Goal: Check status: Check status

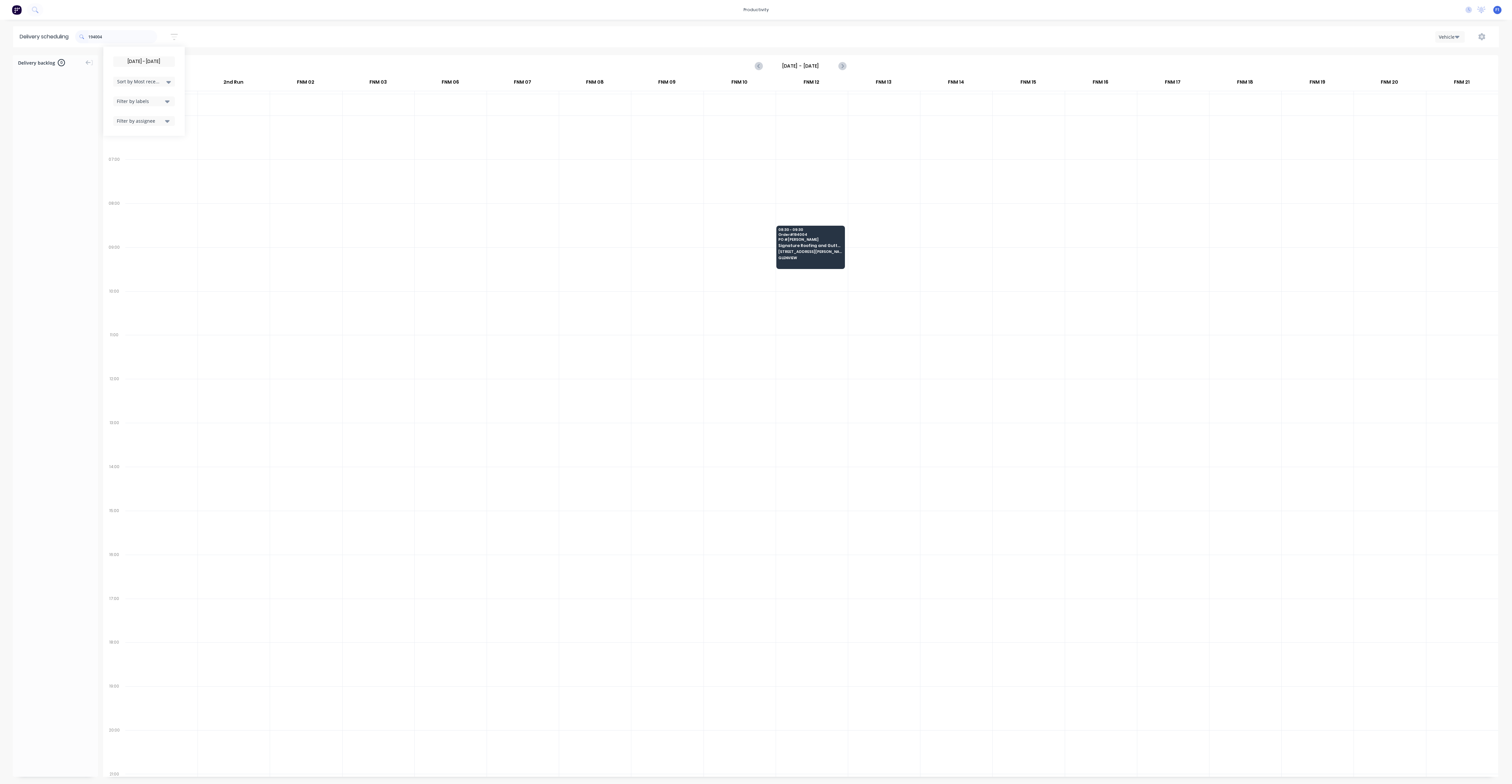
click at [113, 33] on input "194004" at bounding box center [122, 36] width 69 height 13
drag, startPoint x: 0, startPoint y: 0, endPoint x: 113, endPoint y: 33, distance: 117.7
click at [113, 33] on input "194004" at bounding box center [122, 36] width 69 height 13
click at [175, 35] on icon "button" at bounding box center [174, 37] width 7 height 8
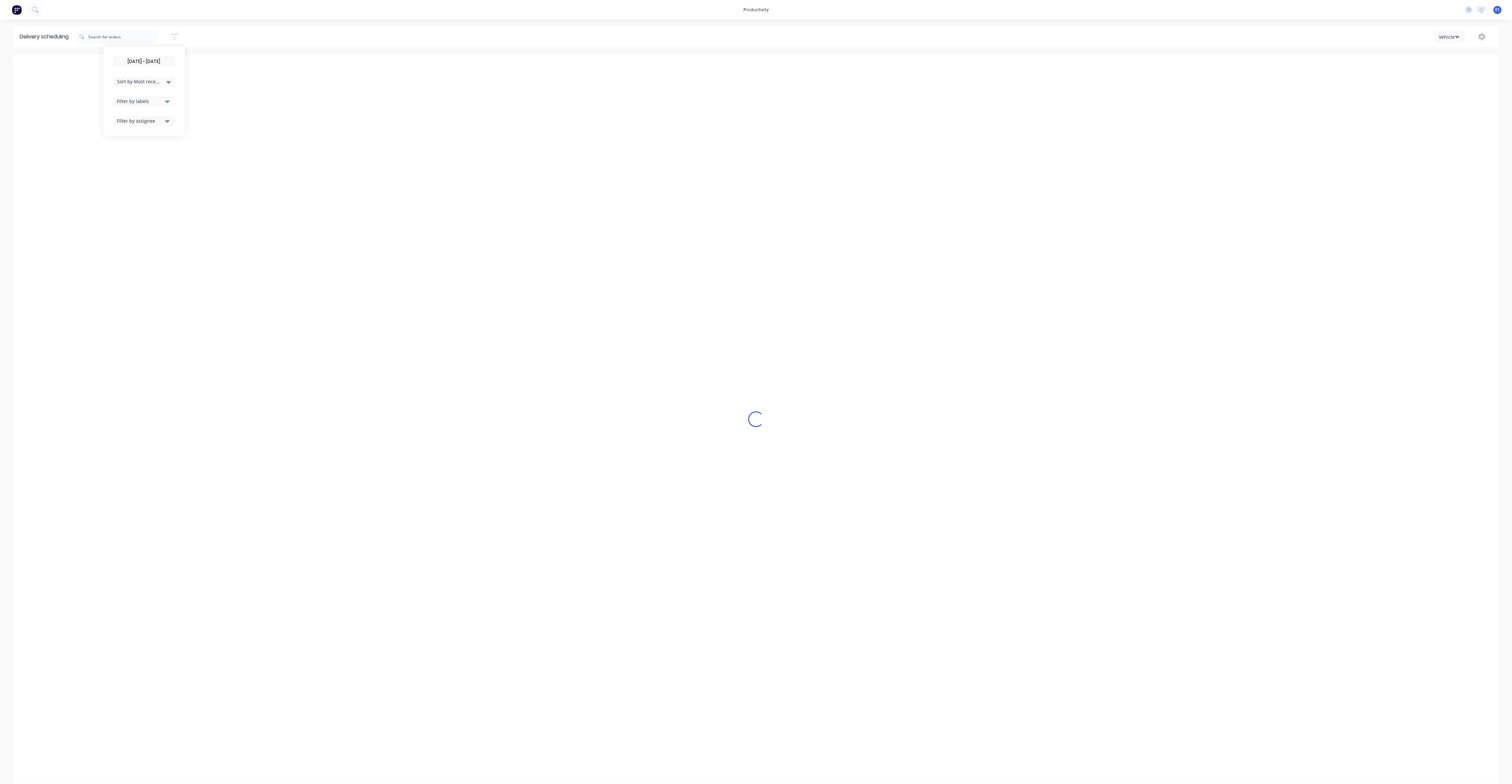
click at [178, 36] on icon "button" at bounding box center [174, 37] width 7 height 8
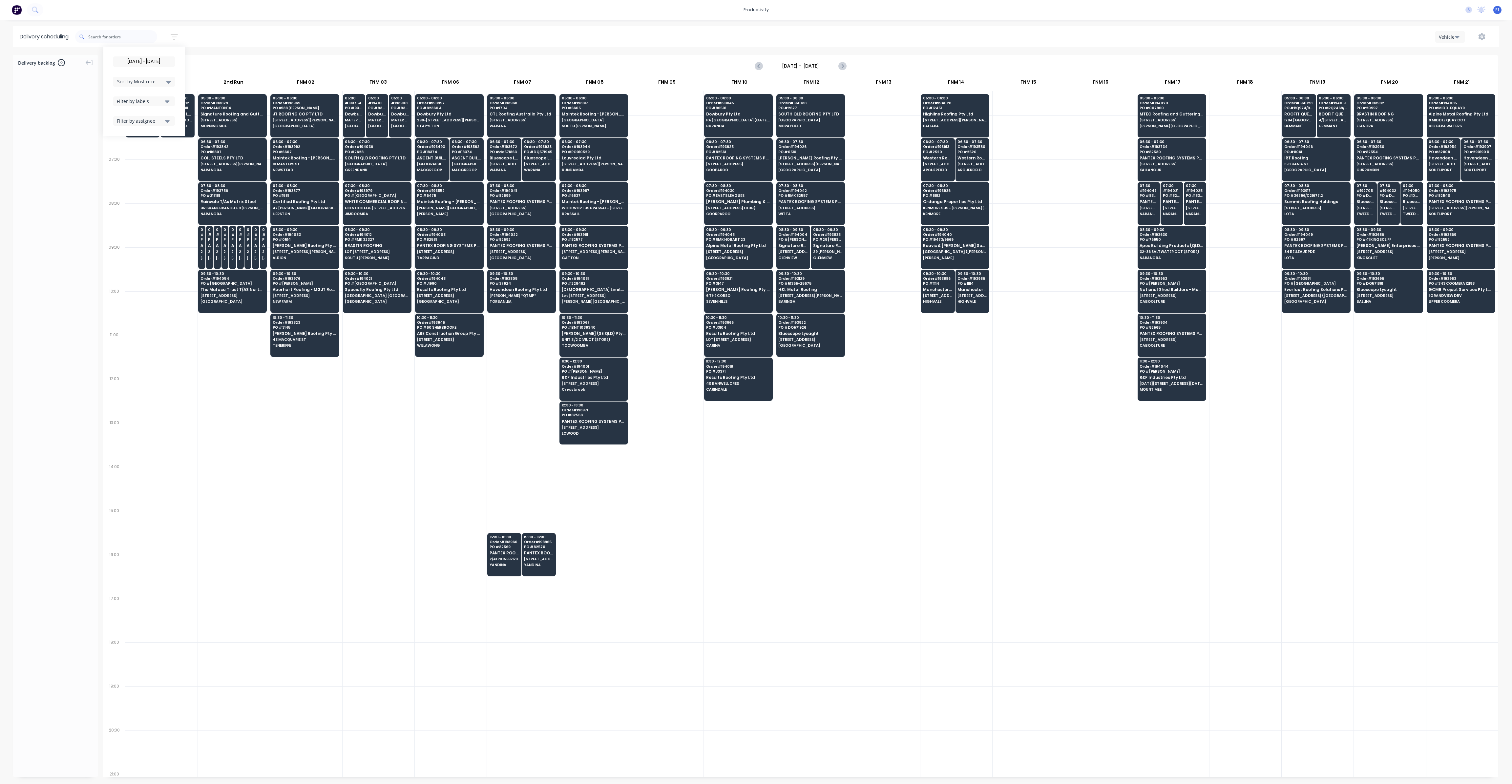
click at [196, 35] on div "[DATE] - [DATE] Sort by Most recent Created date Required date Order number Cus…" at bounding box center [787, 36] width 1424 height 18
click at [524, 207] on span "[STREET_ADDRESS]" at bounding box center [521, 208] width 63 height 4
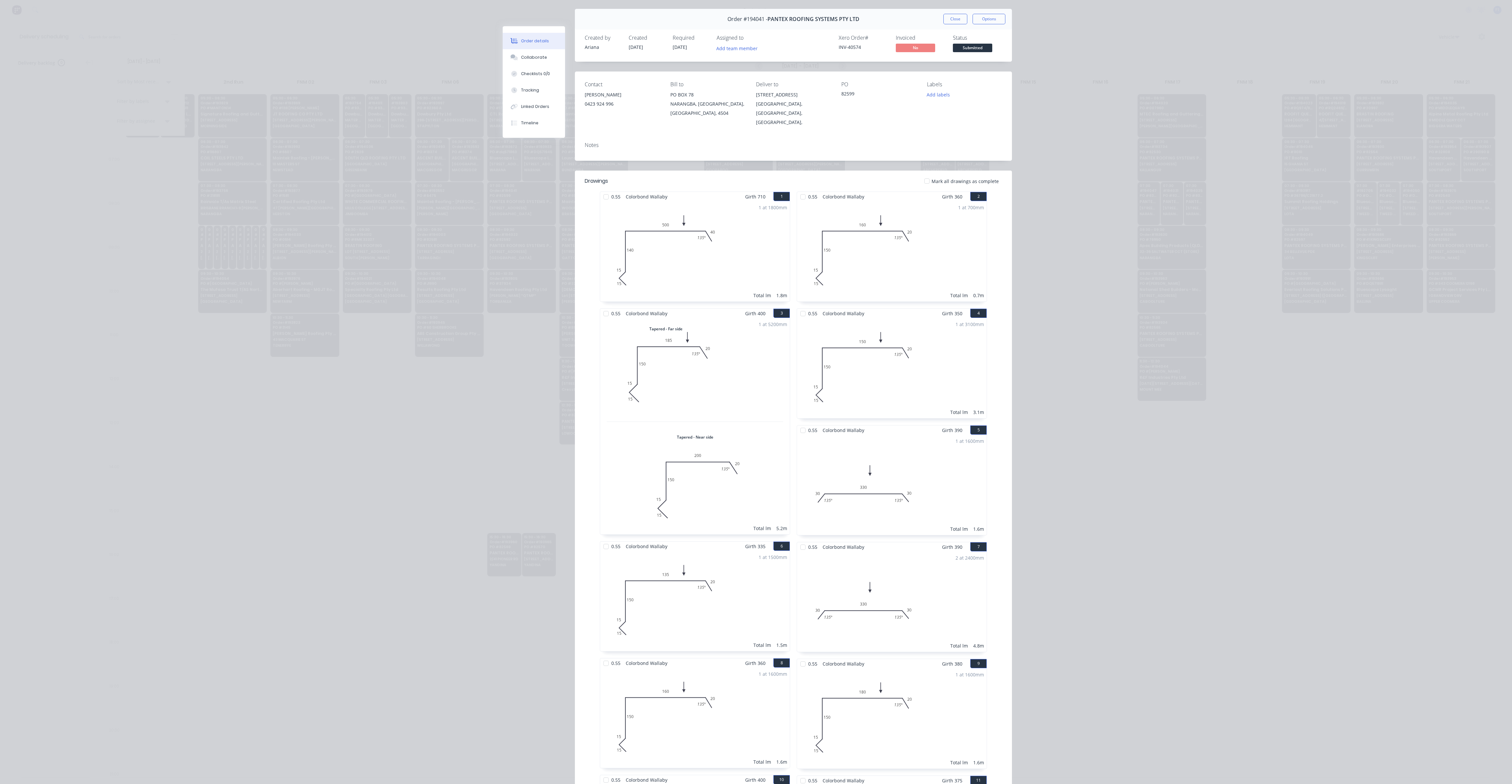
scroll to position [0, 0]
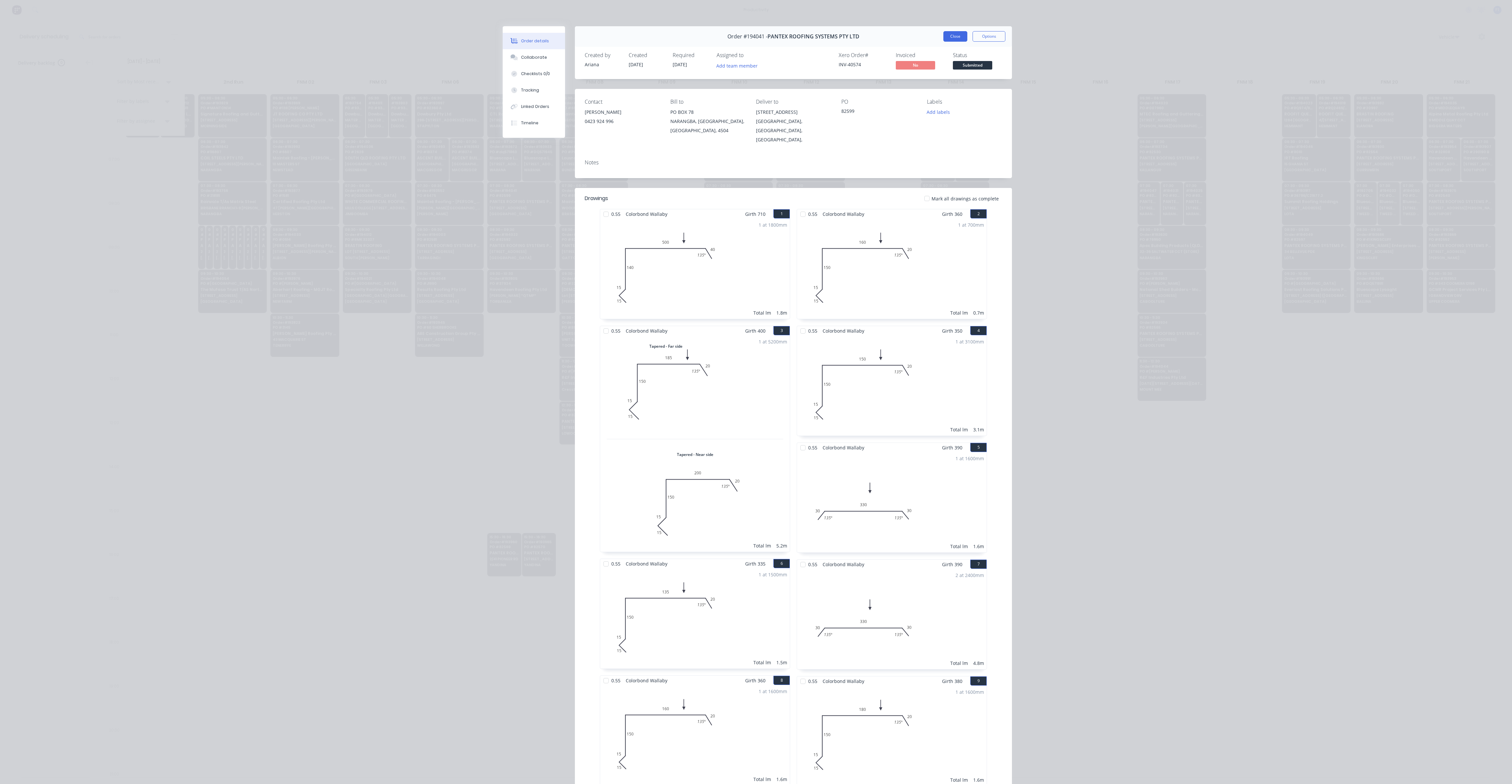
click at [954, 38] on button "Close" at bounding box center [955, 36] width 24 height 11
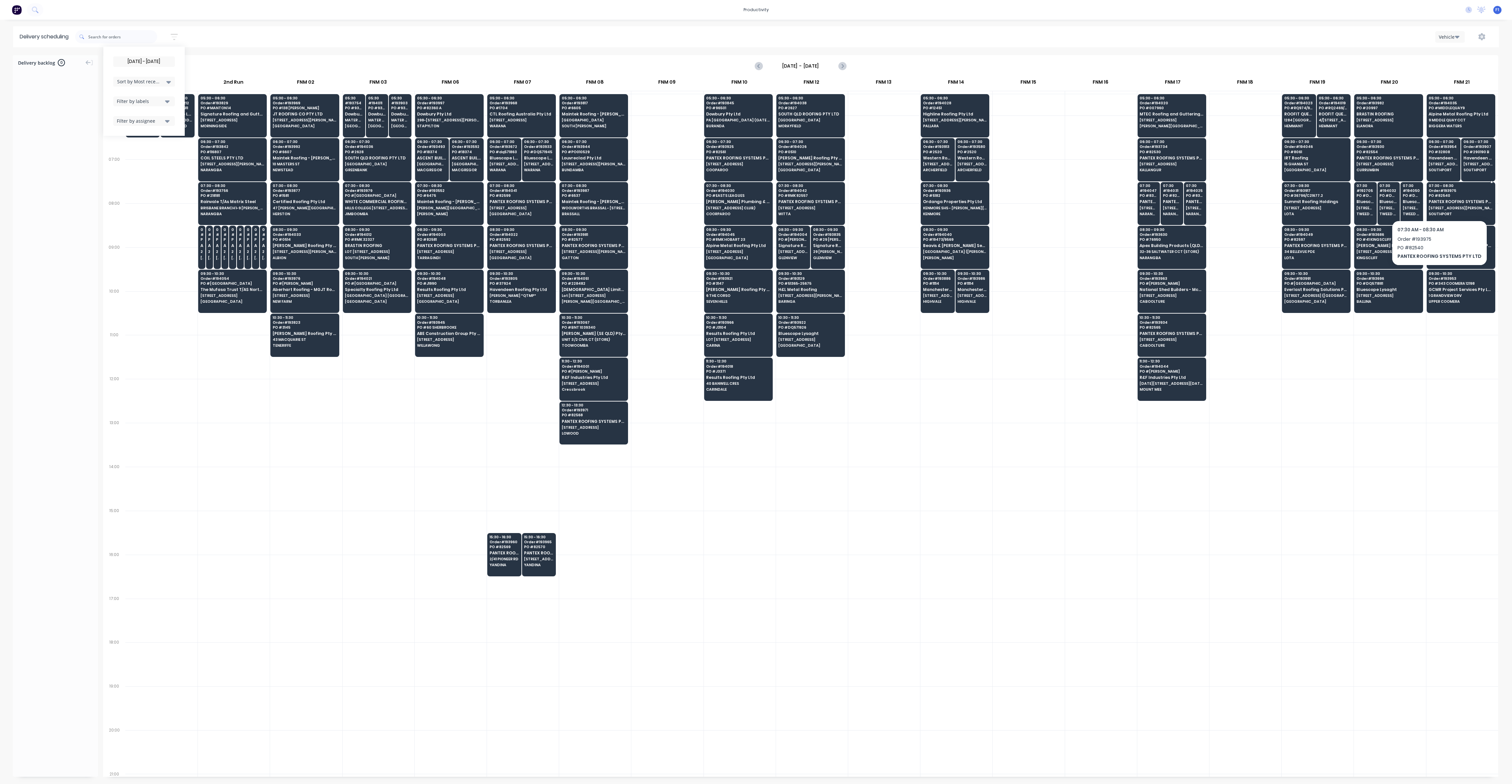
click at [1437, 202] on span "PANTEX ROOFING SYSTEMS PTY LTD" at bounding box center [1460, 201] width 63 height 4
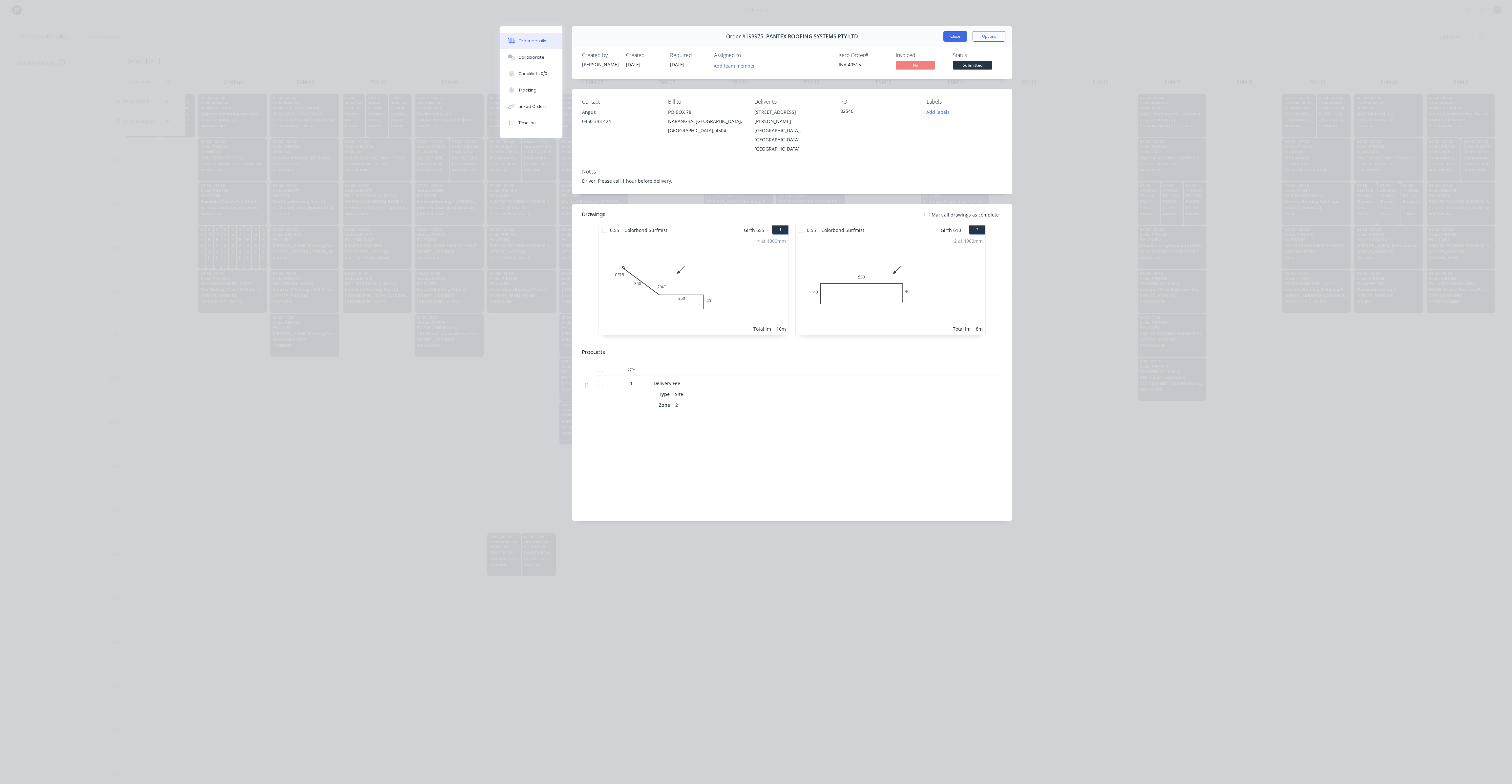
click at [956, 35] on button "Close" at bounding box center [955, 36] width 24 height 11
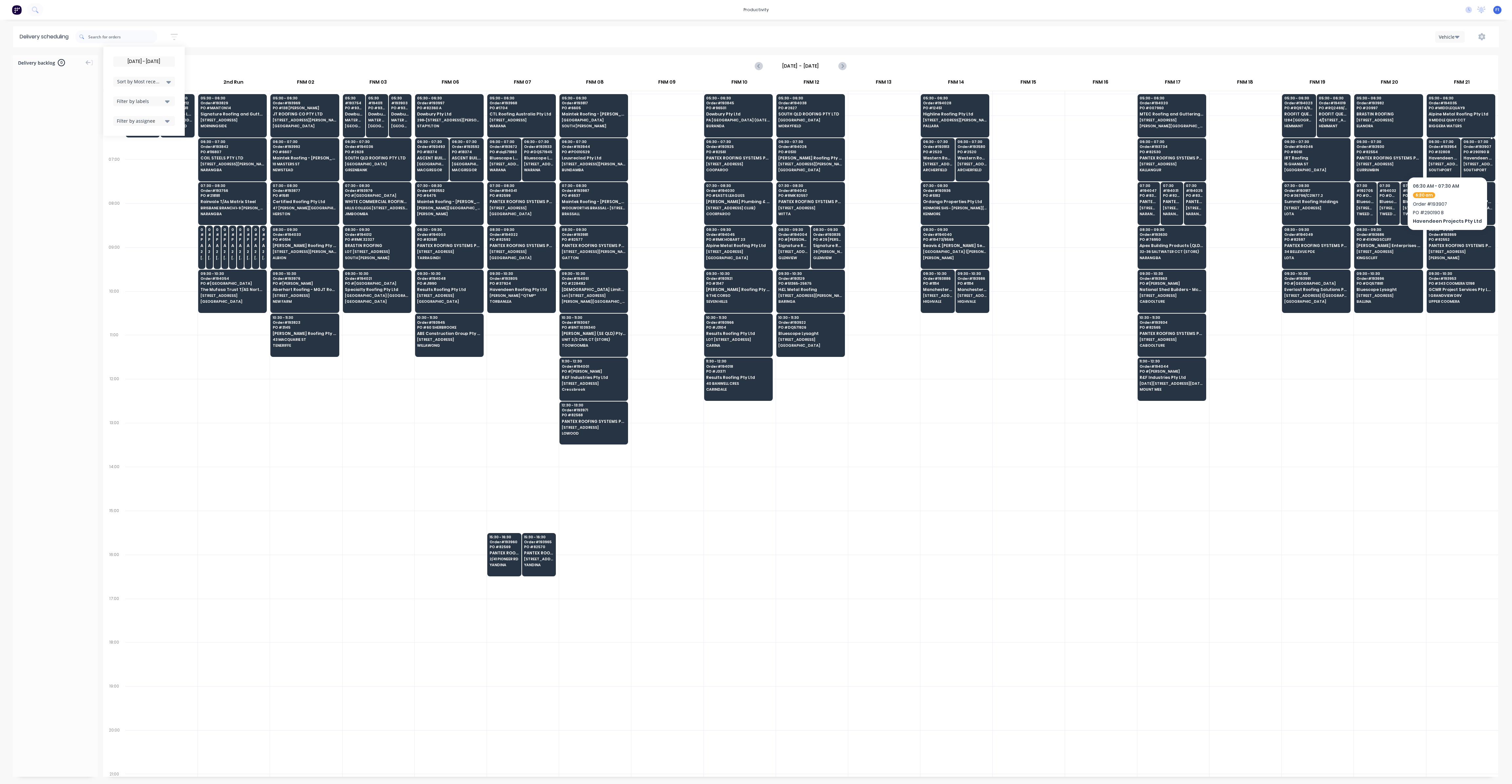
click at [1481, 161] on div "06:30 - 07:30 Order # 193907 PO # 290190 B Havendeen Projects Pty Ltd [STREET_A…" at bounding box center [1478, 156] width 33 height 37
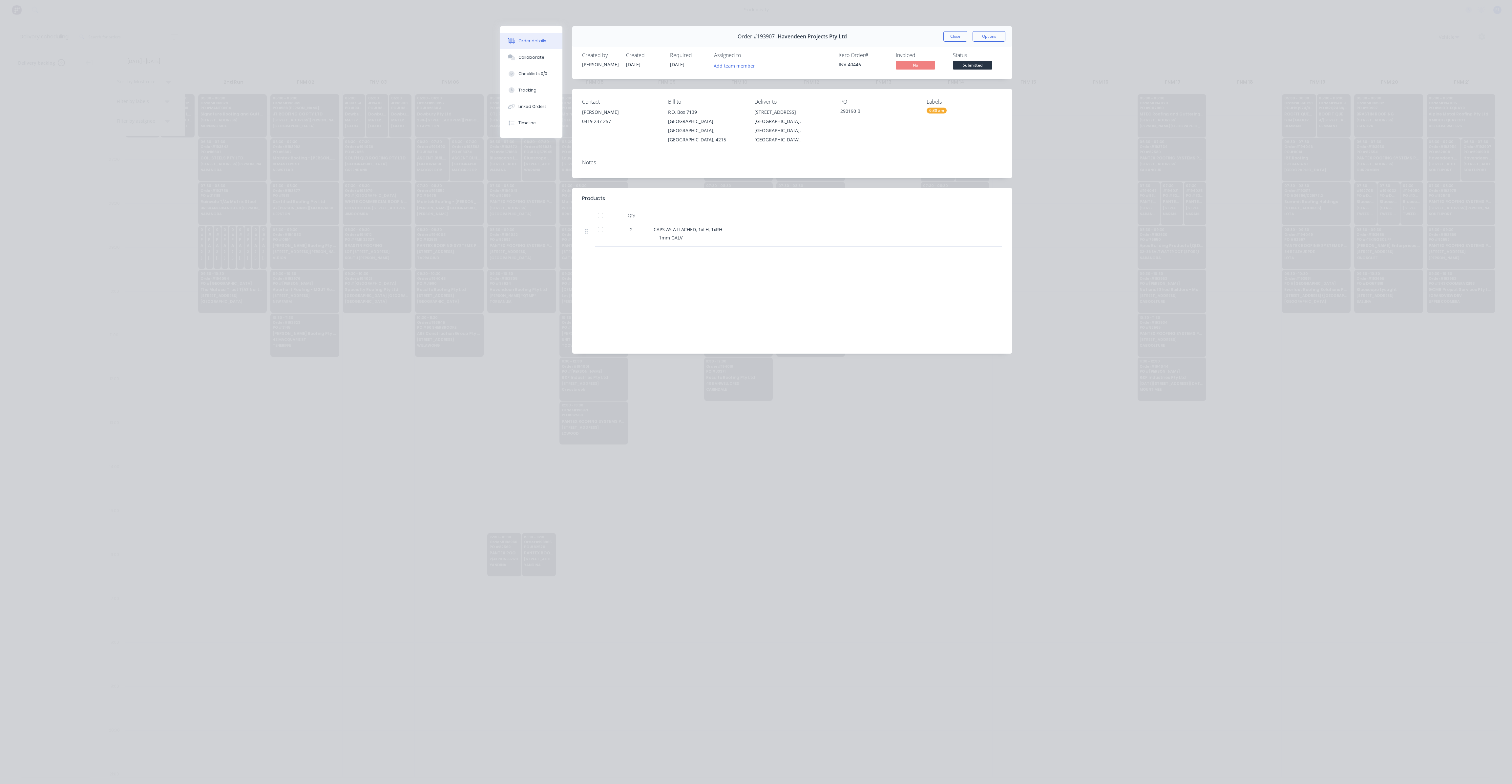
click at [943, 39] on button "Close" at bounding box center [955, 36] width 24 height 11
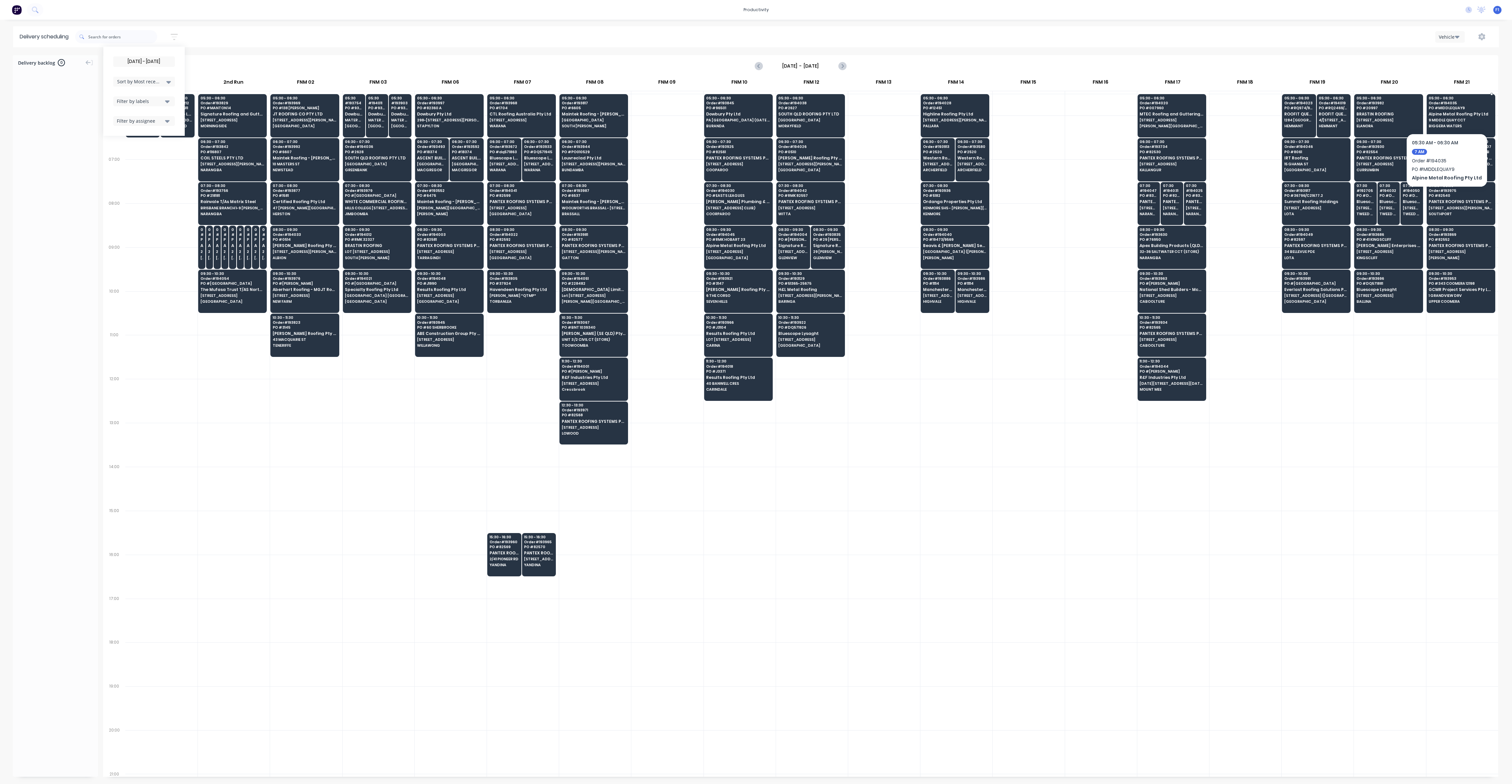
click at [1438, 118] on div "05:30 - 06:30 Order # 194035 PO # MIDDLEQUAY9 Alpine Metal Roofing Pty Ltd 9 MI…" at bounding box center [1461, 112] width 68 height 37
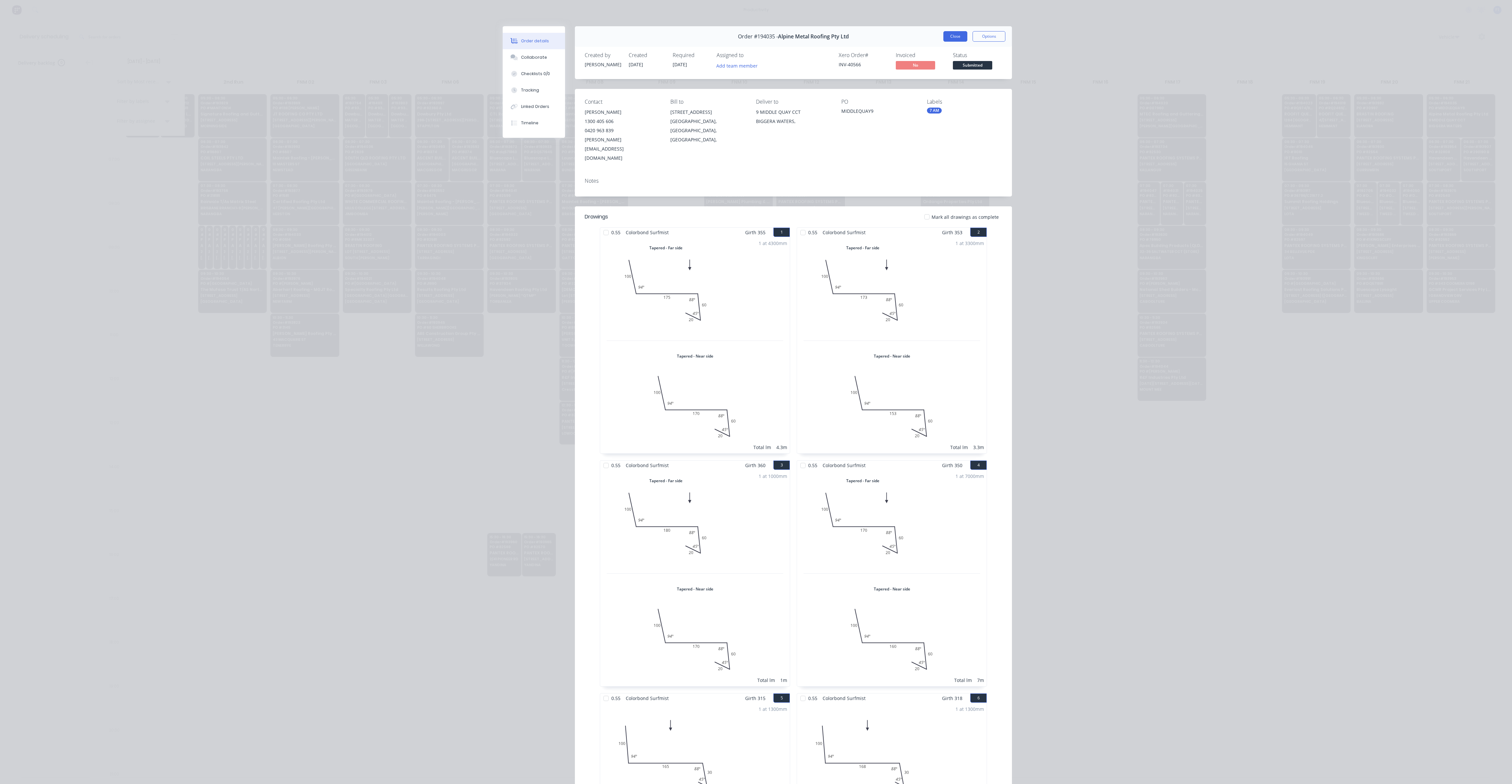
click at [951, 32] on button "Close" at bounding box center [955, 36] width 24 height 11
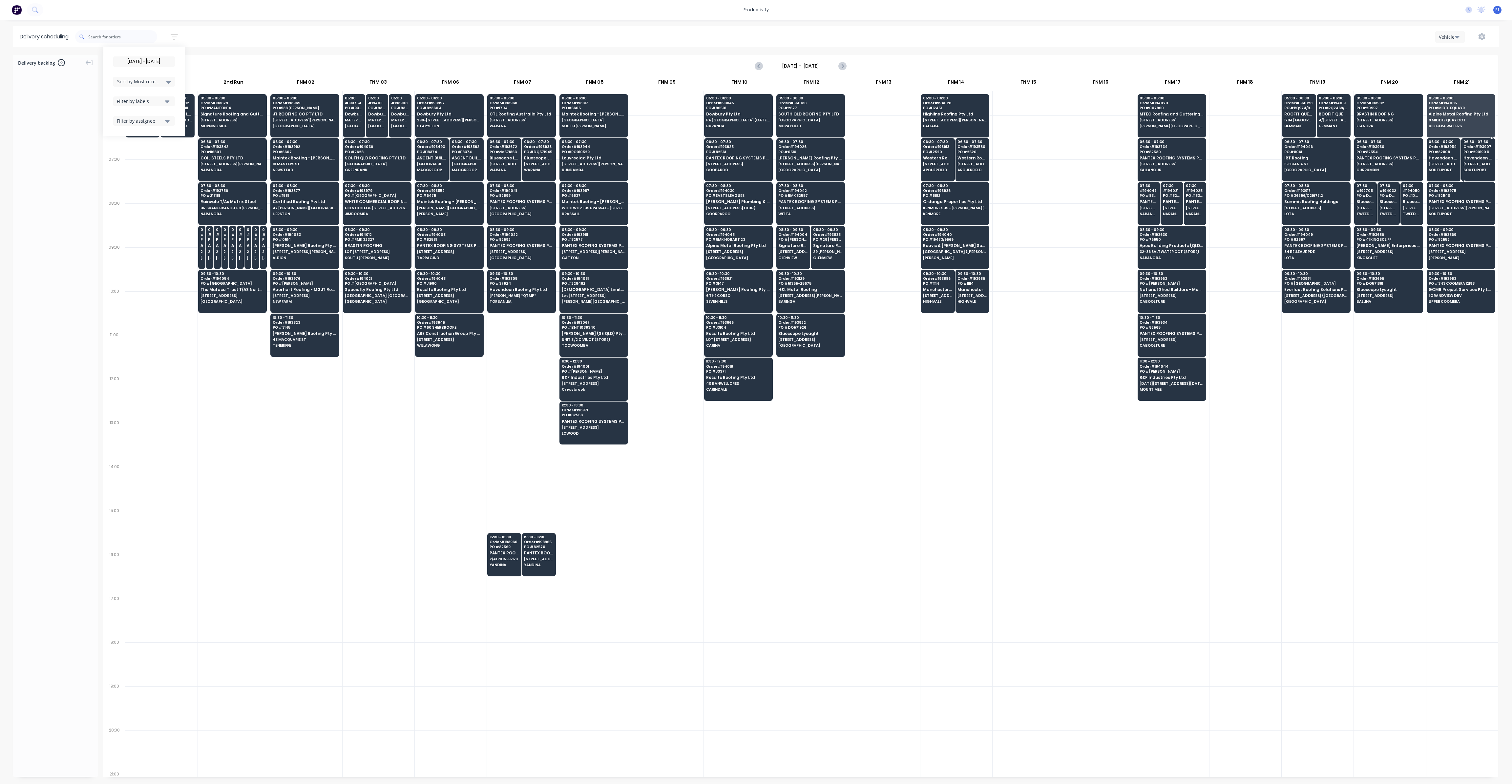
click at [1476, 165] on div "06:30 - 07:30 Order # 193907 PO # 290190 B Havendeen Projects Pty Ltd [STREET_A…" at bounding box center [1478, 156] width 33 height 37
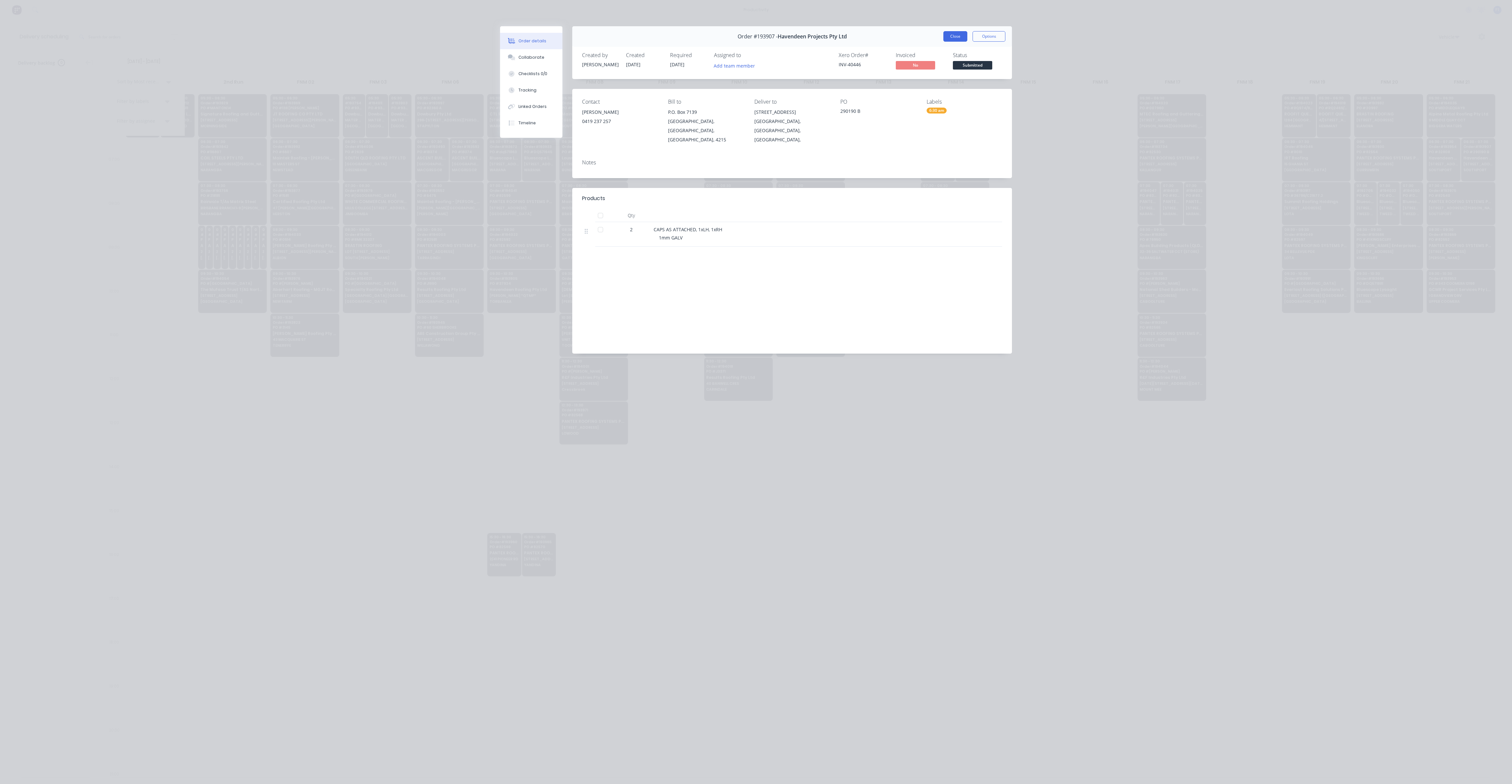
click at [966, 36] on button "Close" at bounding box center [955, 36] width 24 height 11
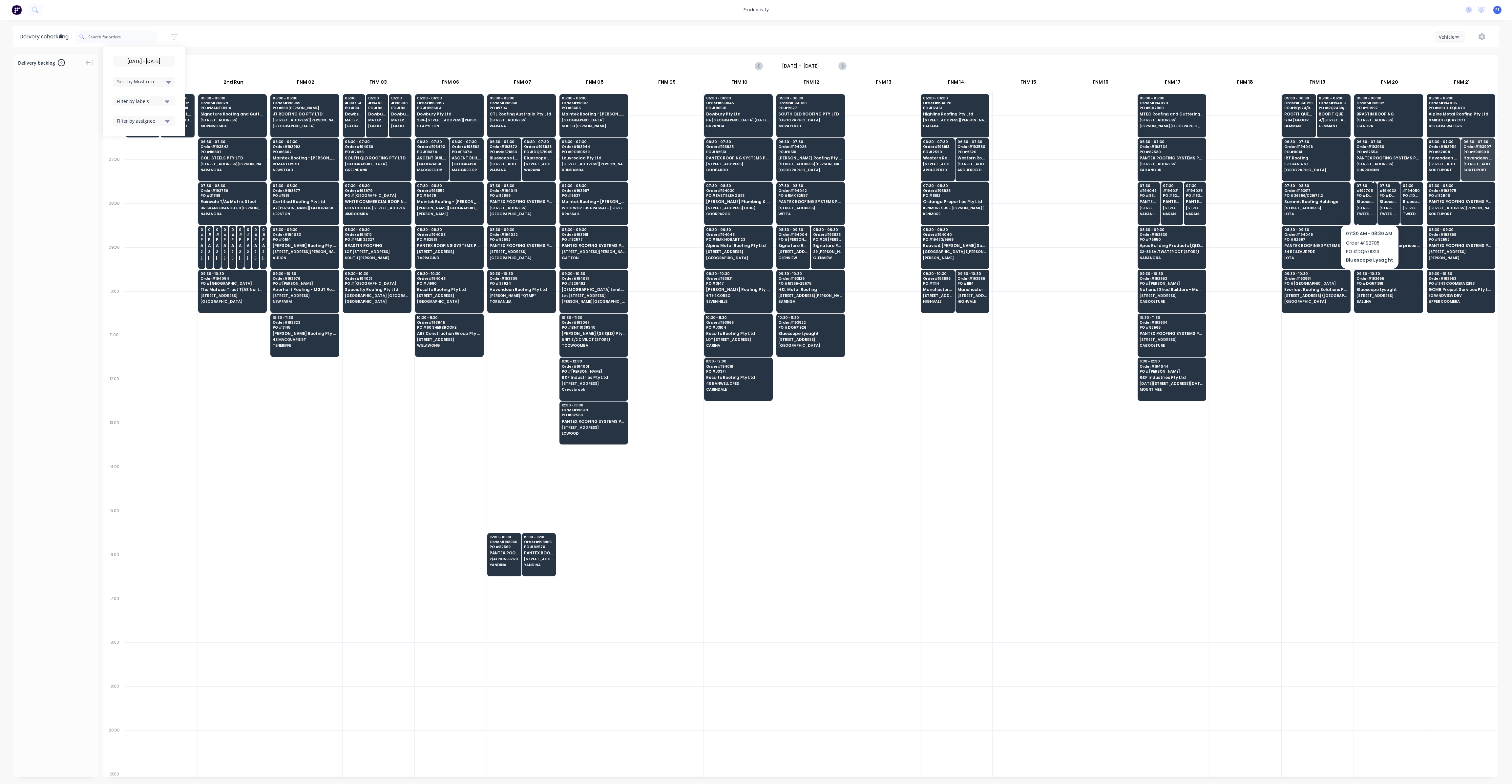
click at [1368, 207] on span "[STREET_ADDRESS] (STORE)" at bounding box center [1365, 208] width 18 height 4
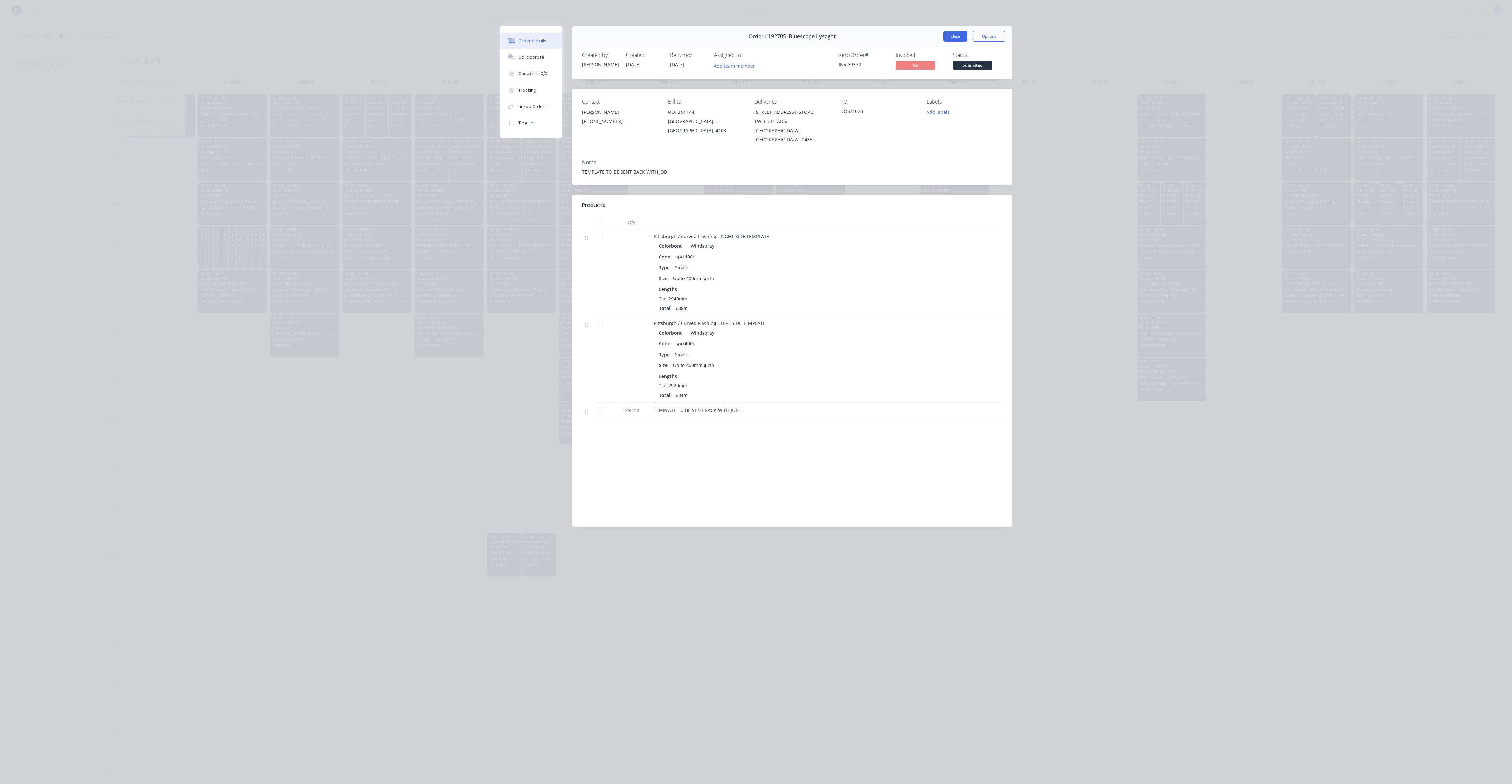
click at [957, 31] on button "Close" at bounding box center [955, 36] width 24 height 11
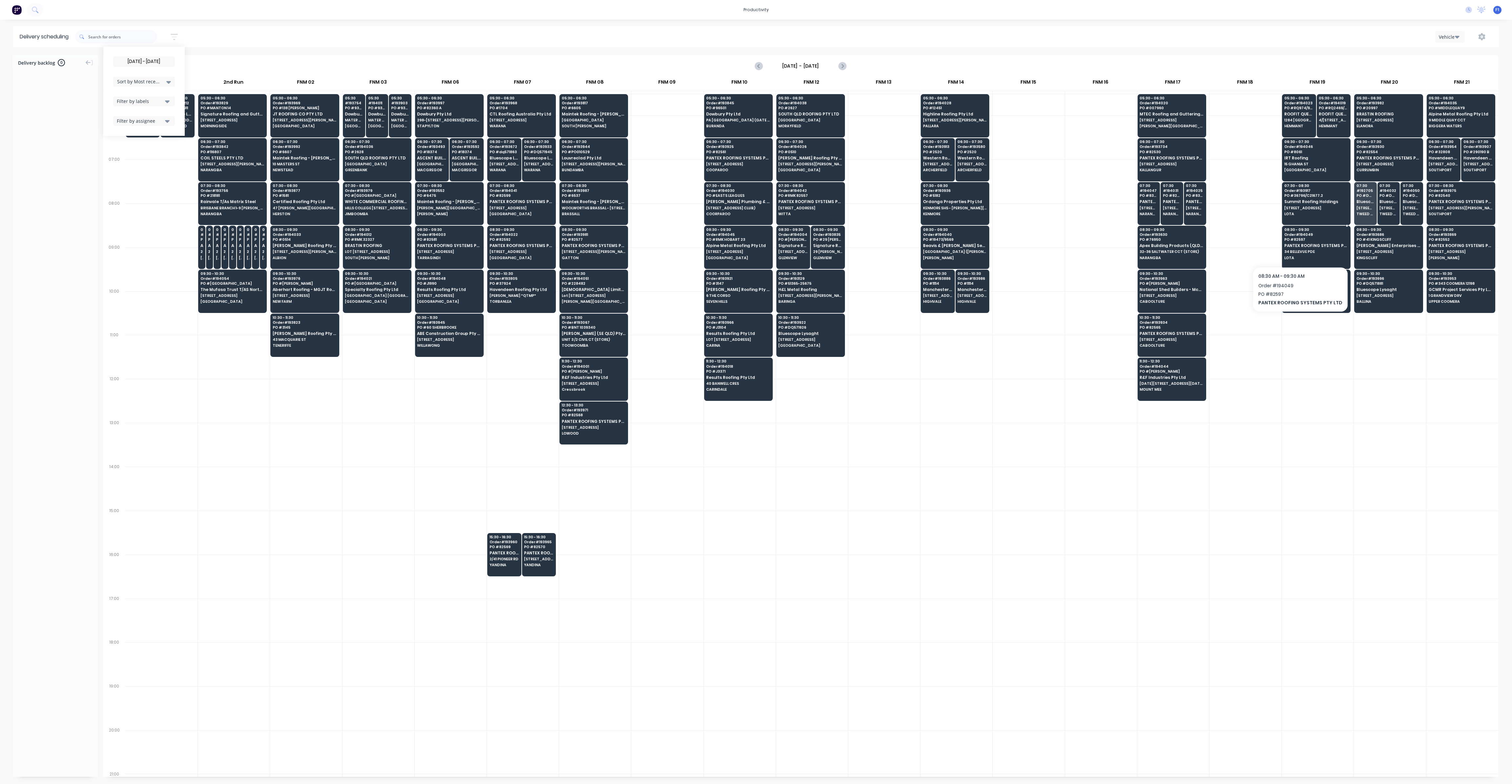
click at [1298, 249] on span "34 BELLEVUE PDE" at bounding box center [1316, 251] width 63 height 4
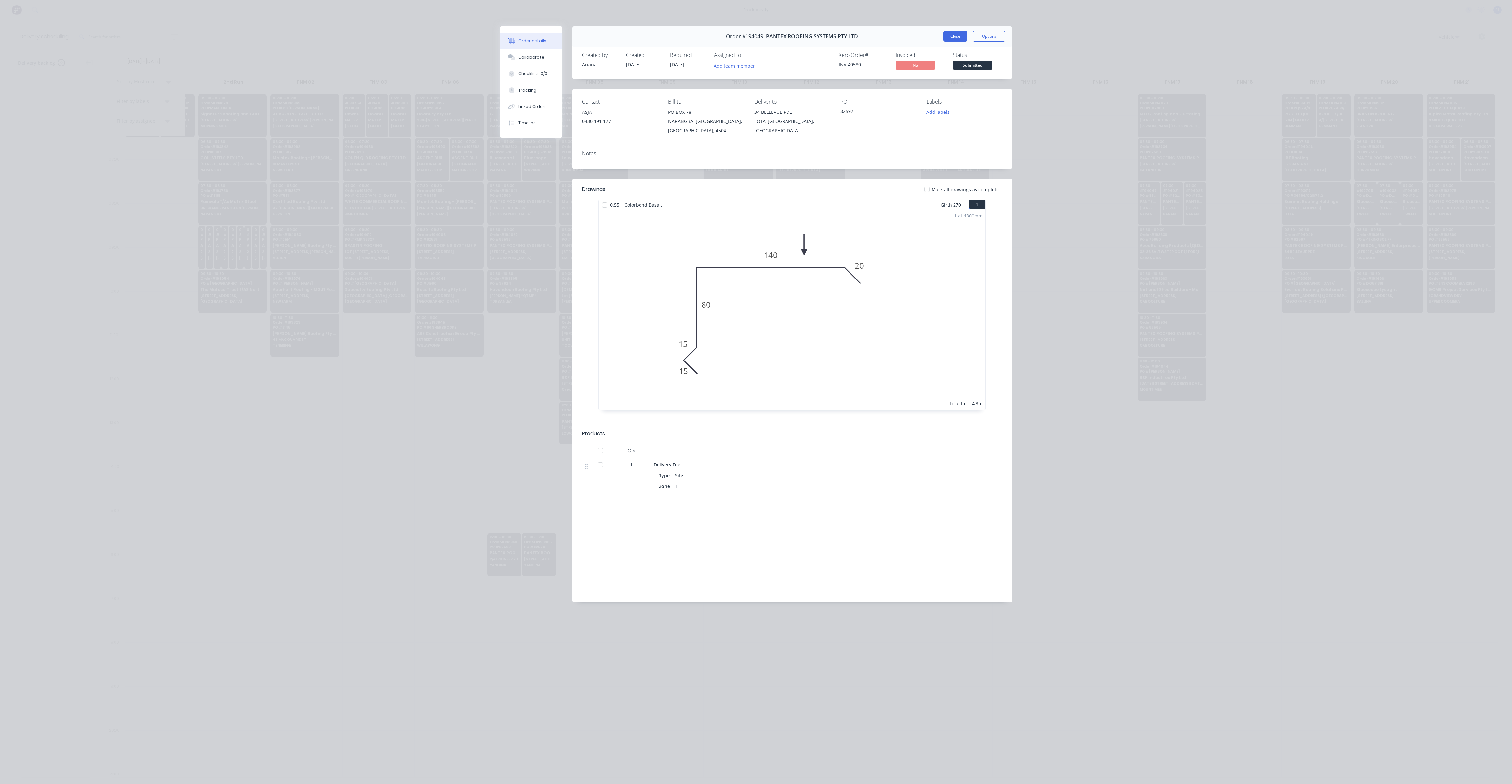
click at [956, 35] on button "Close" at bounding box center [955, 36] width 24 height 11
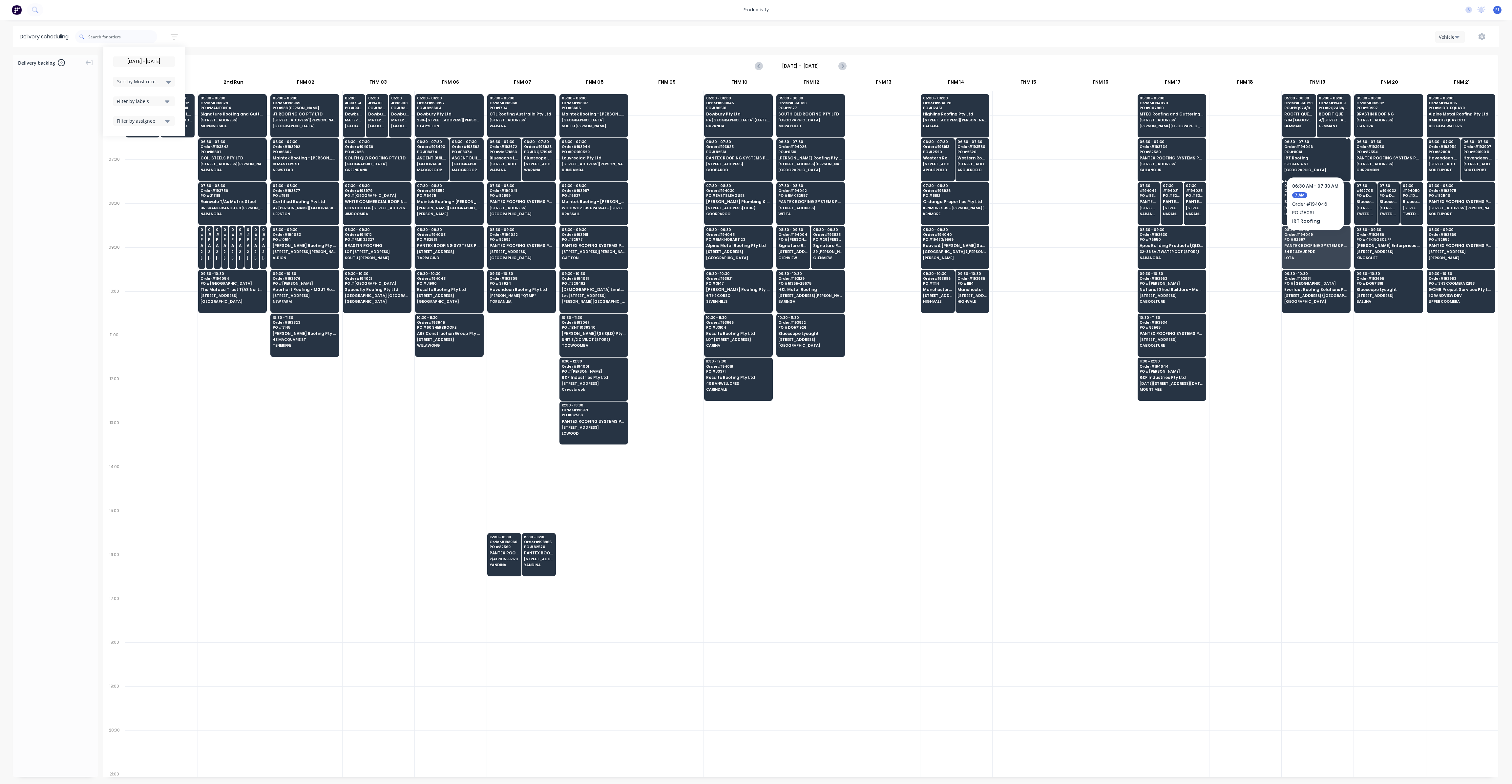
click at [1294, 160] on div "06:30 - 07:30 Order # 194046 PO # 8061 IRT Roofing [GEOGRAPHIC_DATA]" at bounding box center [1317, 156] width 68 height 37
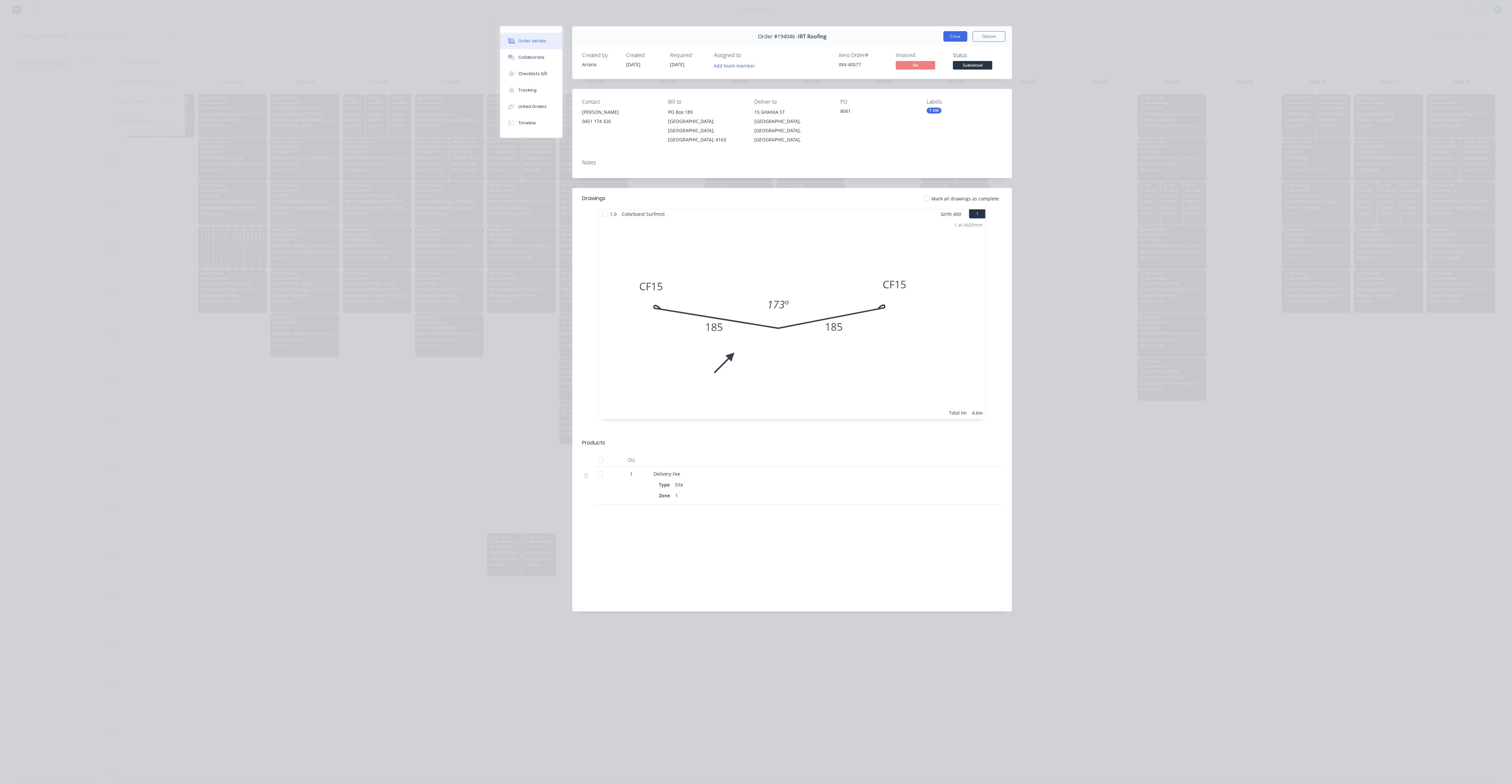
click at [946, 41] on button "Close" at bounding box center [955, 36] width 24 height 11
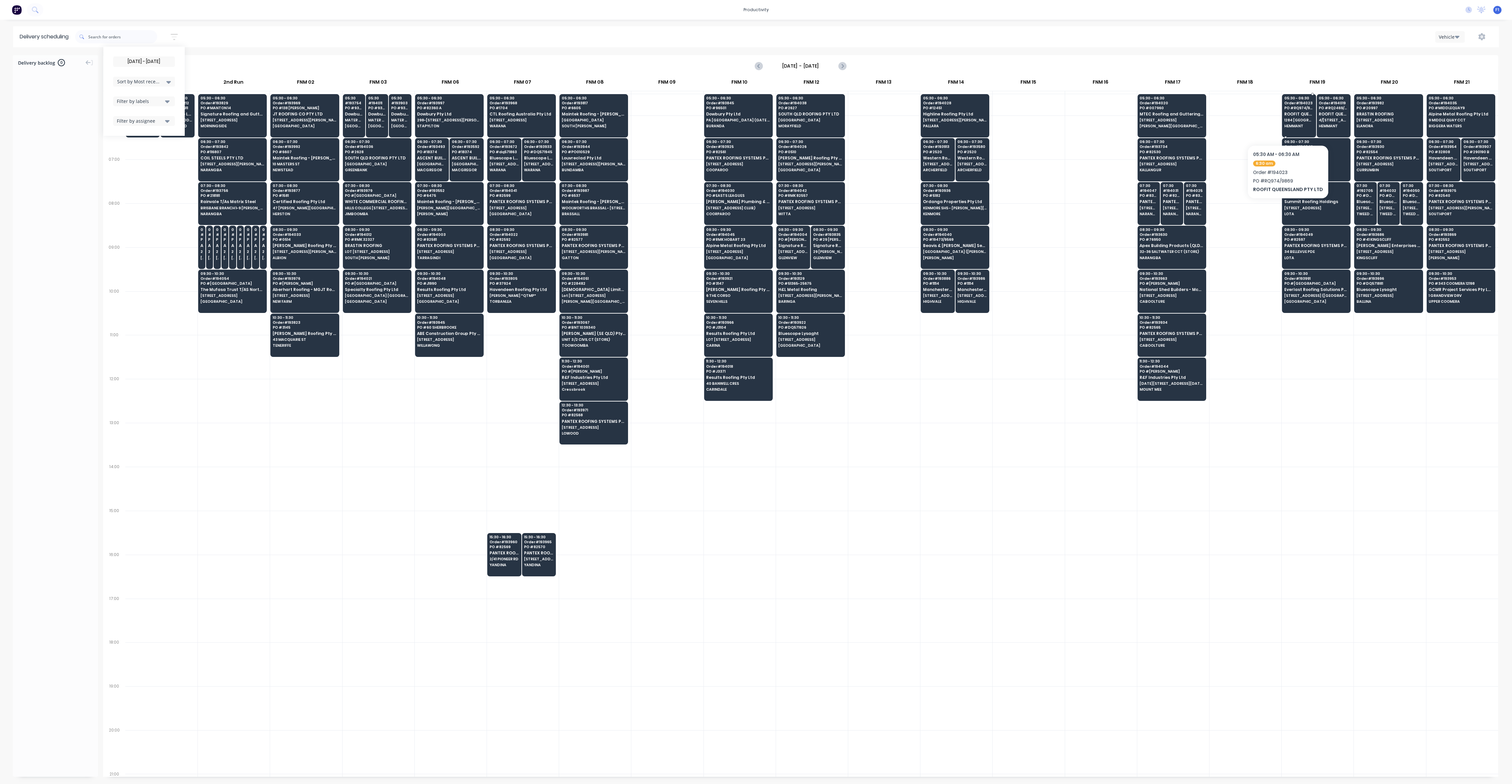
click at [1286, 125] on span "HEMMANT" at bounding box center [1299, 126] width 29 height 4
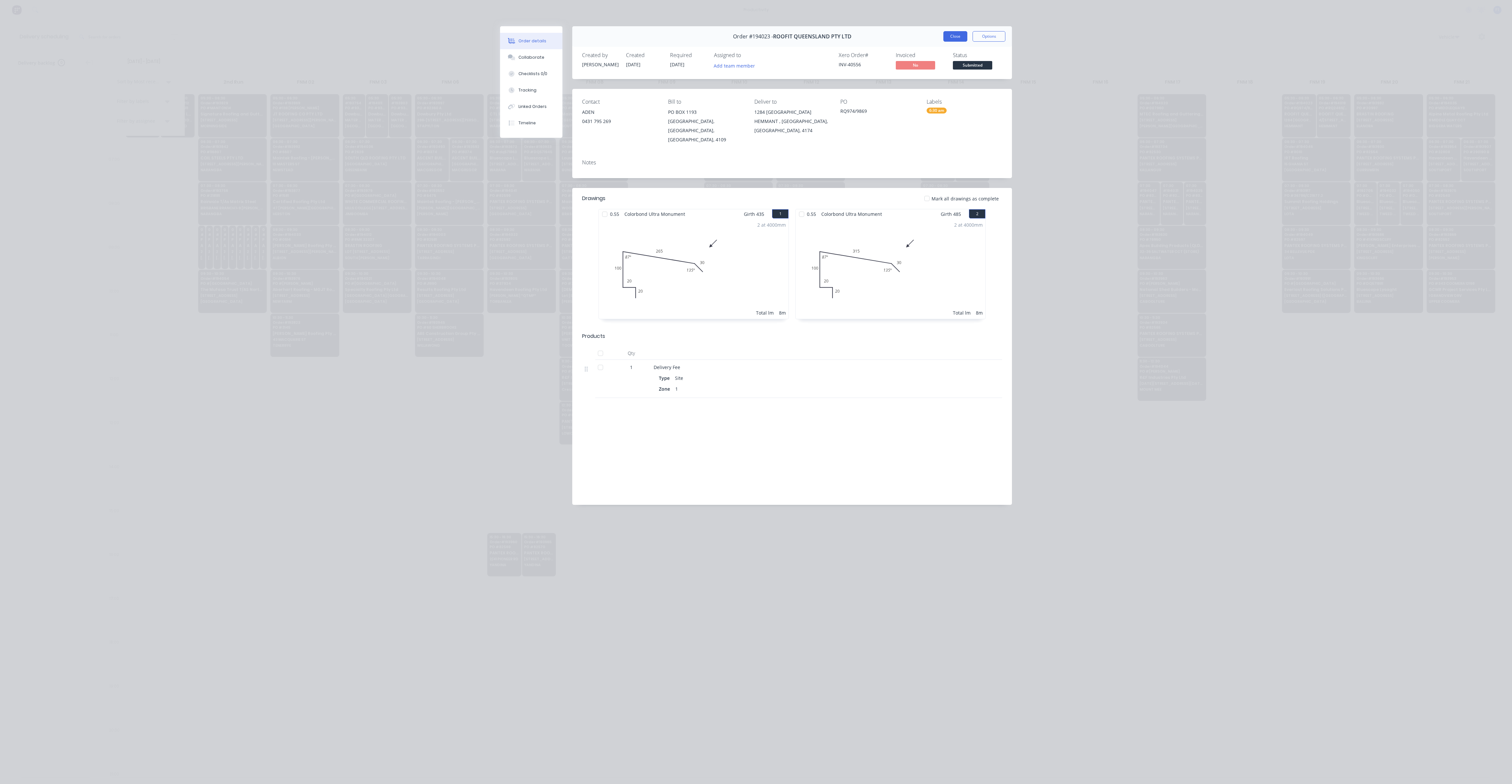
drag, startPoint x: 956, startPoint y: 43, endPoint x: 957, endPoint y: 36, distance: 7.1
click at [957, 40] on div "Order #194023 - ROOFIT QUEENSLAND PTY LTD Close Options" at bounding box center [792, 36] width 440 height 21
click at [957, 36] on button "Close" at bounding box center [955, 36] width 24 height 11
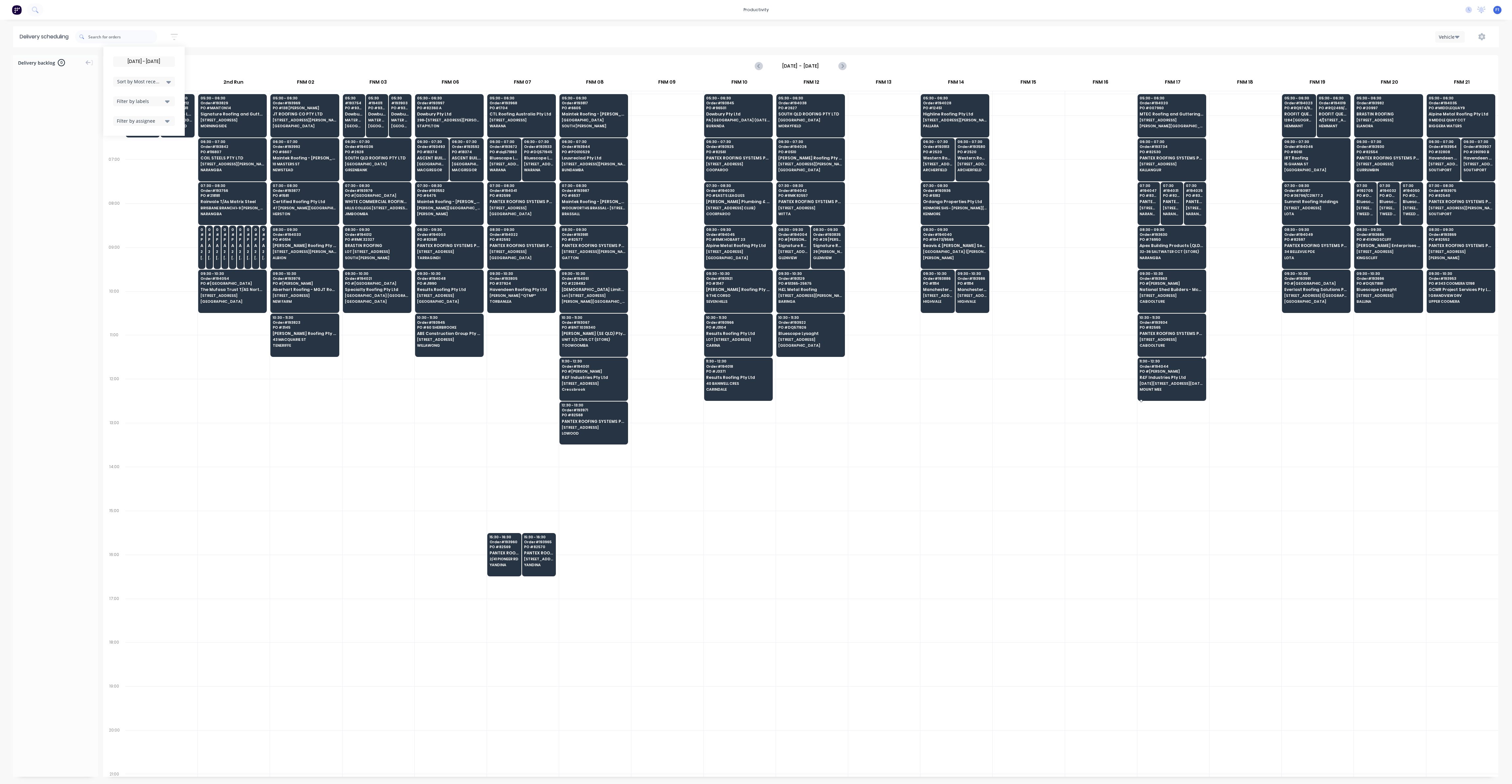
click at [1164, 376] on span "R&F Industries Pty Ltd" at bounding box center [1172, 377] width 63 height 4
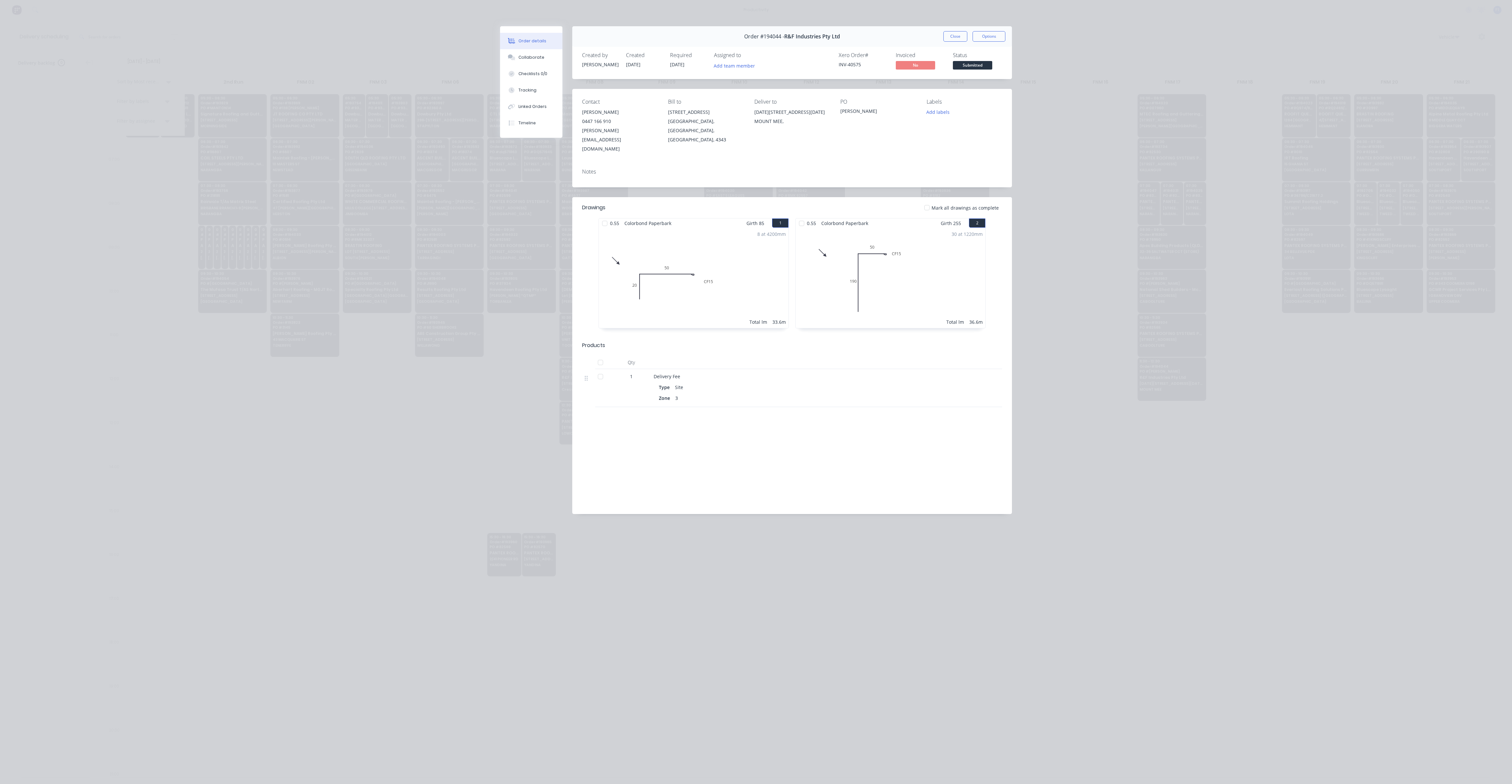
click at [960, 36] on button "Close" at bounding box center [955, 36] width 24 height 11
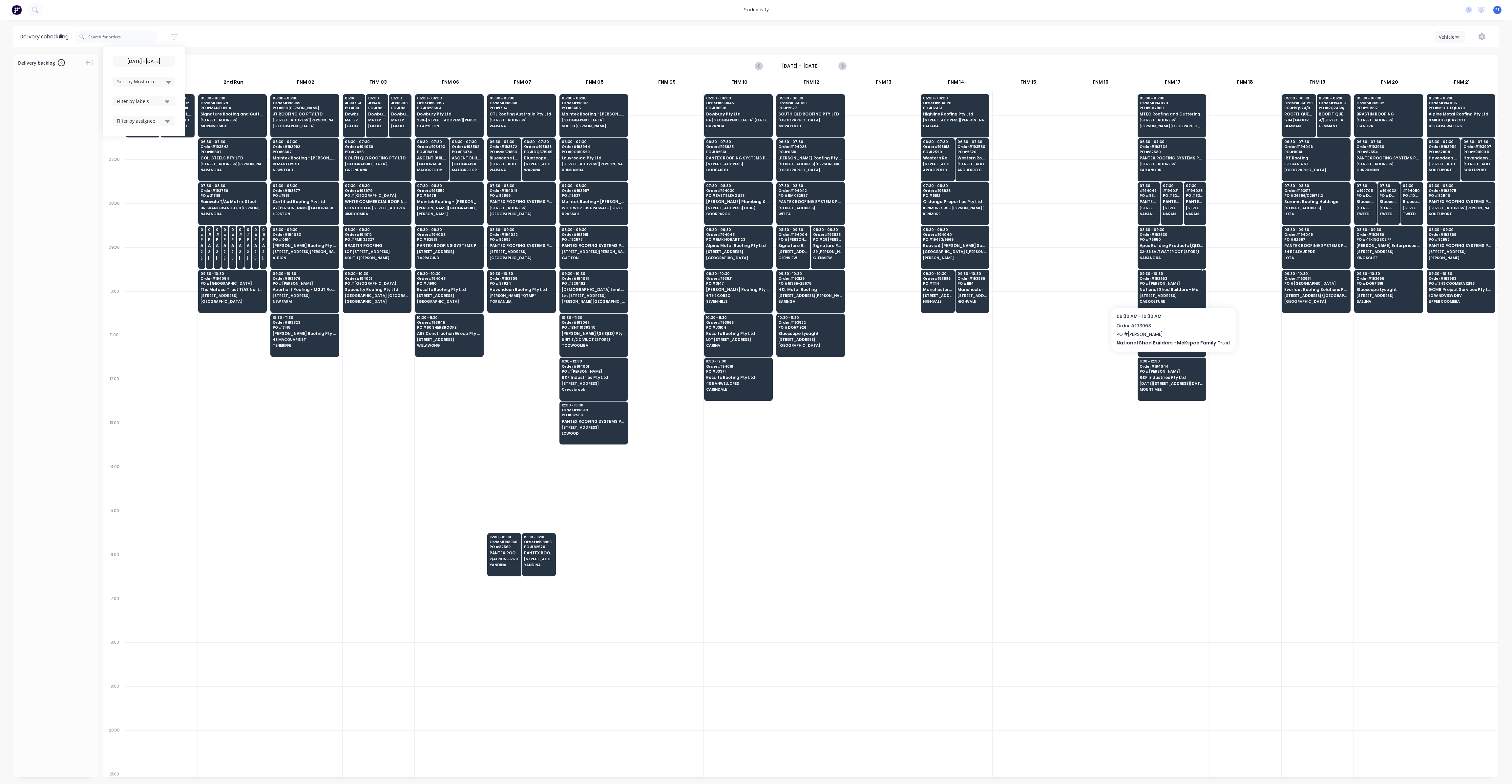
click at [1159, 299] on span "CABOOLTURE" at bounding box center [1172, 301] width 63 height 4
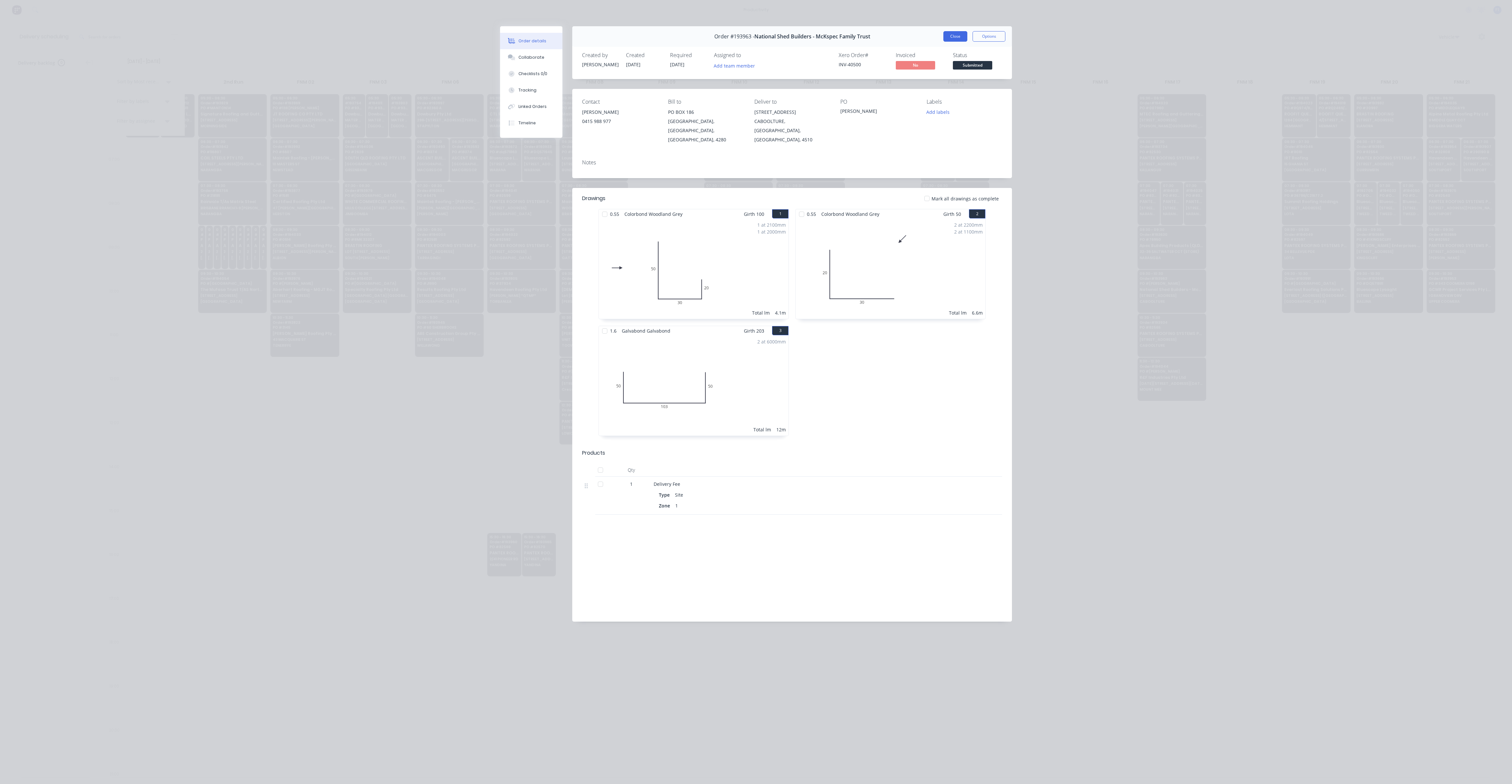
click at [956, 35] on button "Close" at bounding box center [955, 36] width 24 height 11
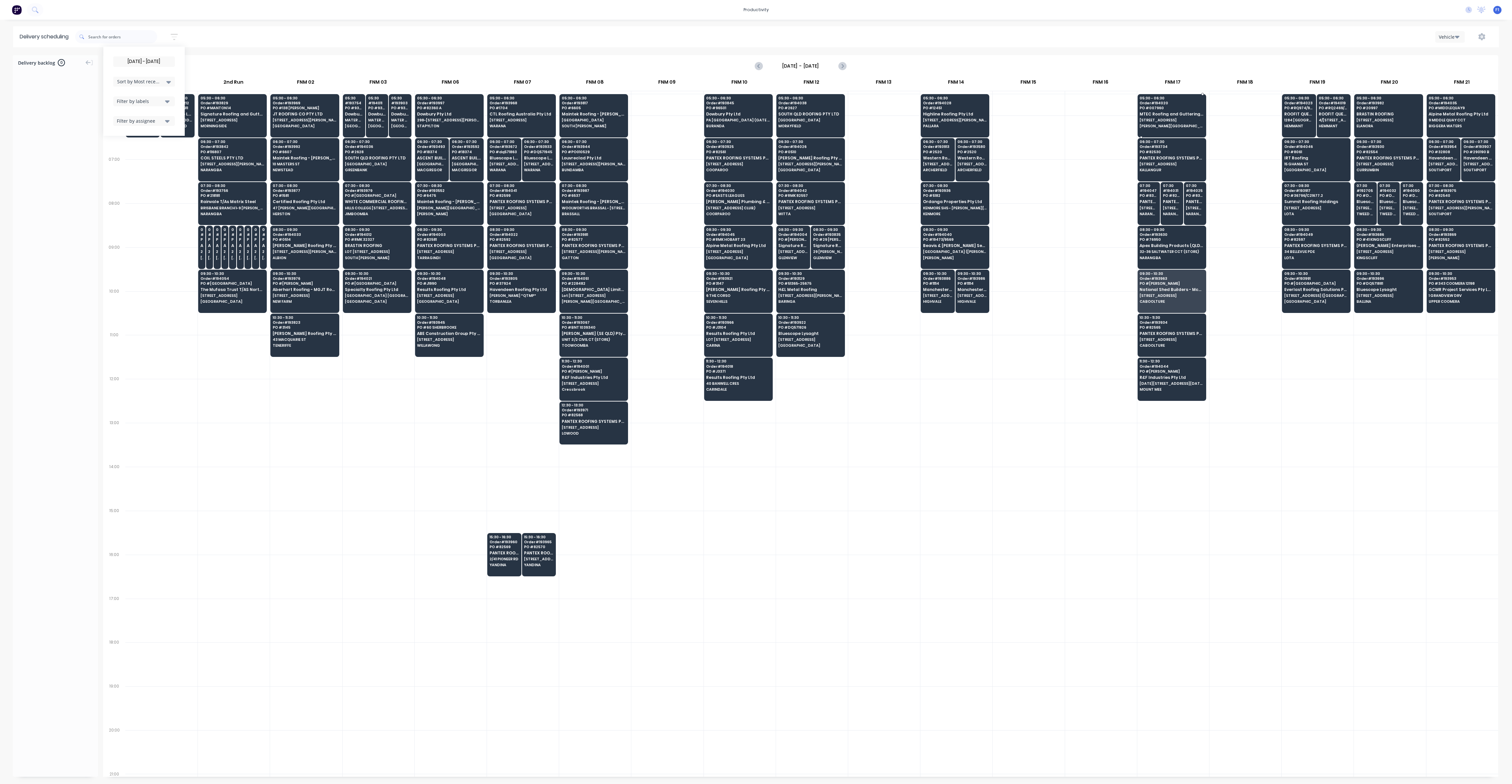
click at [1149, 112] on span "MTEC Roofing and Guttering Pty Ltd" at bounding box center [1172, 114] width 63 height 4
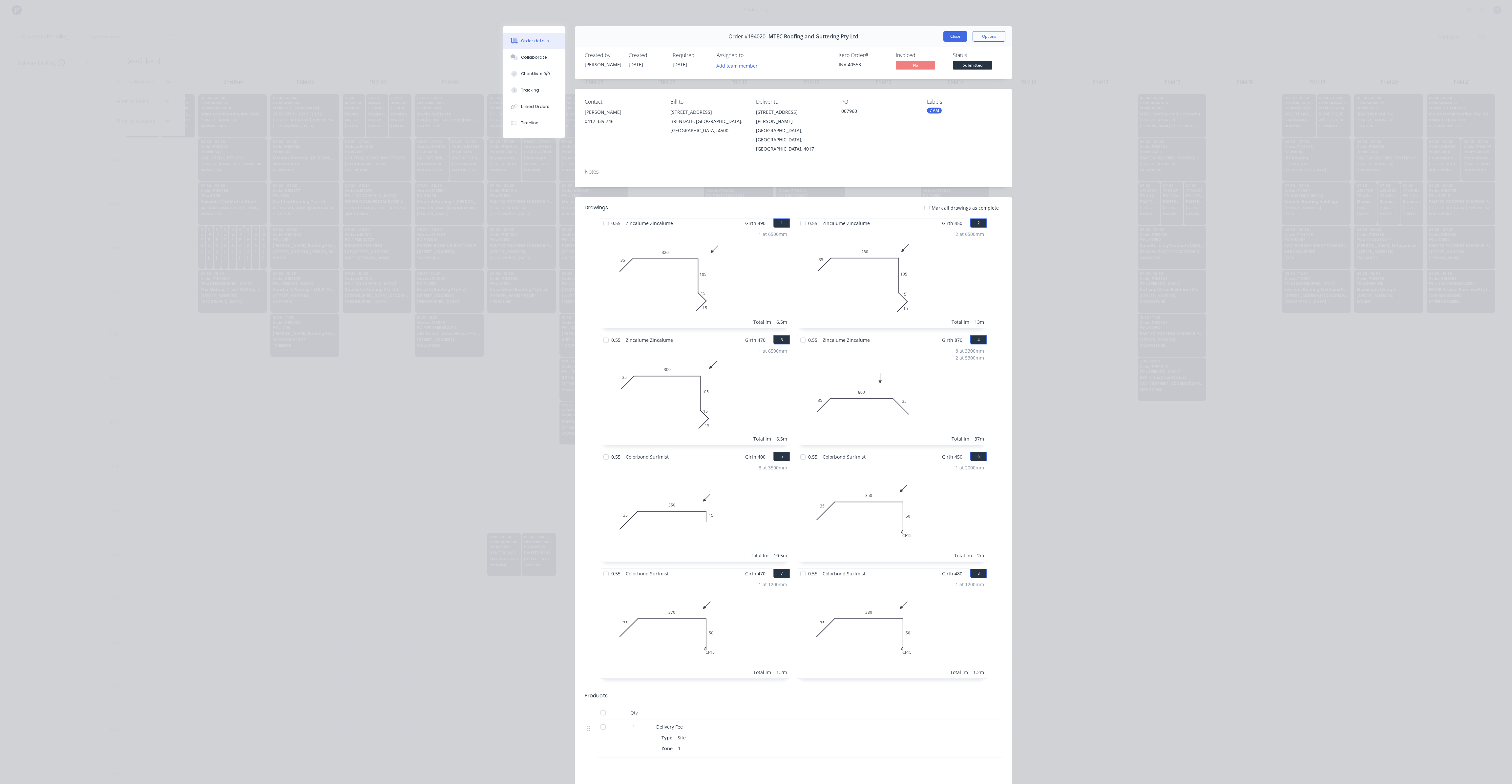
click at [953, 32] on button "Close" at bounding box center [955, 36] width 24 height 11
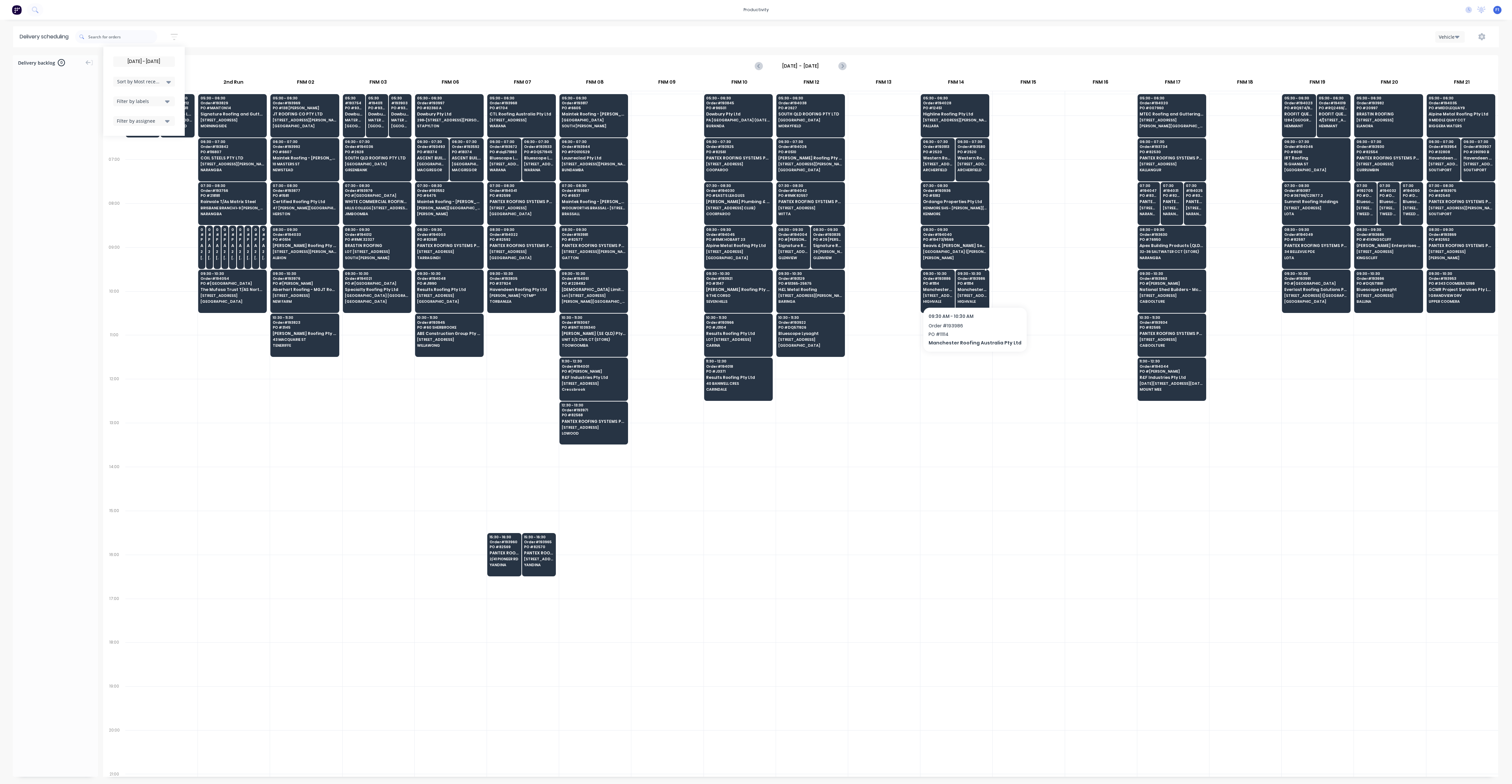
click at [970, 297] on div "09:30 - 10:30 Order # 193986 PO # 11114 Manchester Roofing Australia Pty Ltd [S…" at bounding box center [972, 288] width 33 height 37
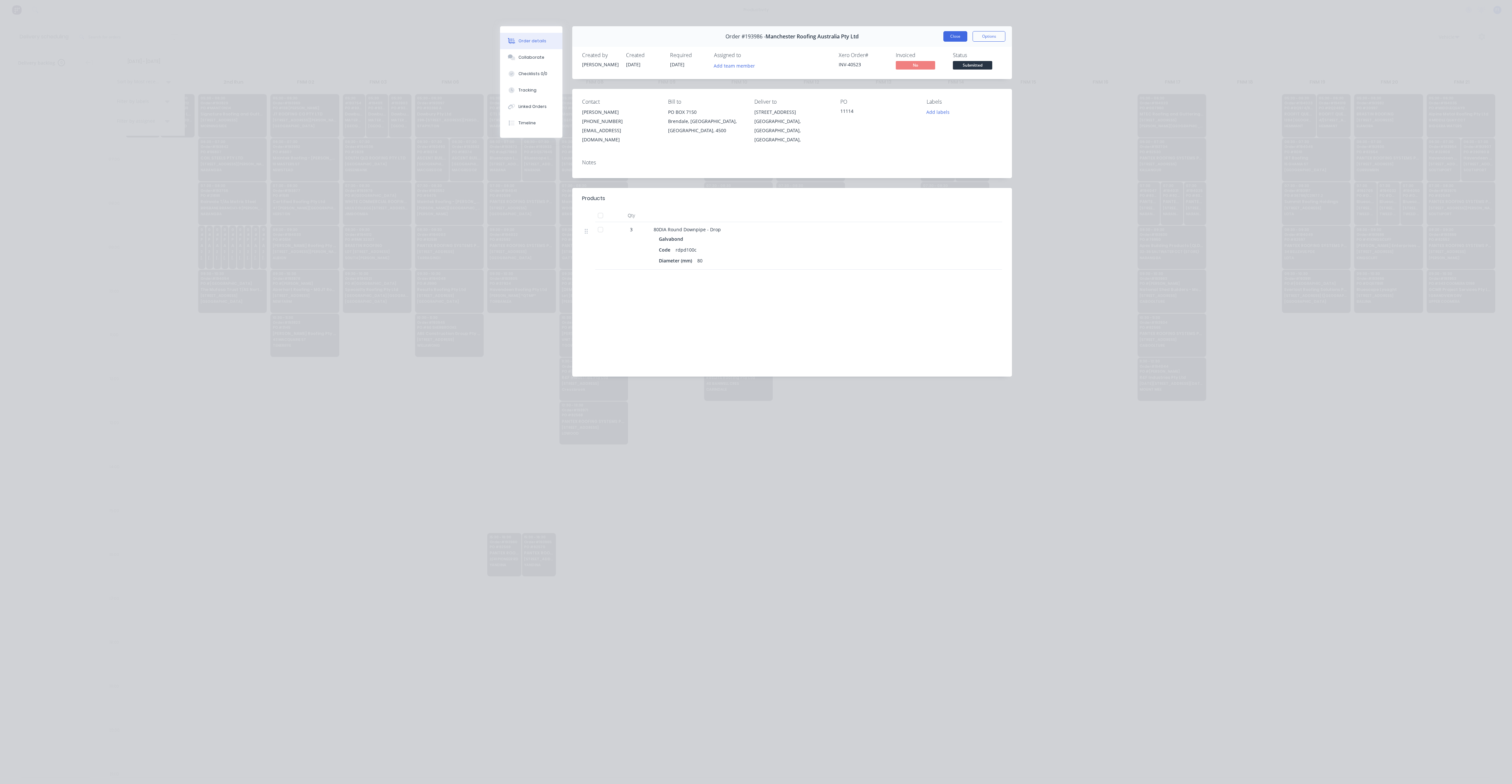
click at [959, 36] on button "Close" at bounding box center [955, 36] width 24 height 11
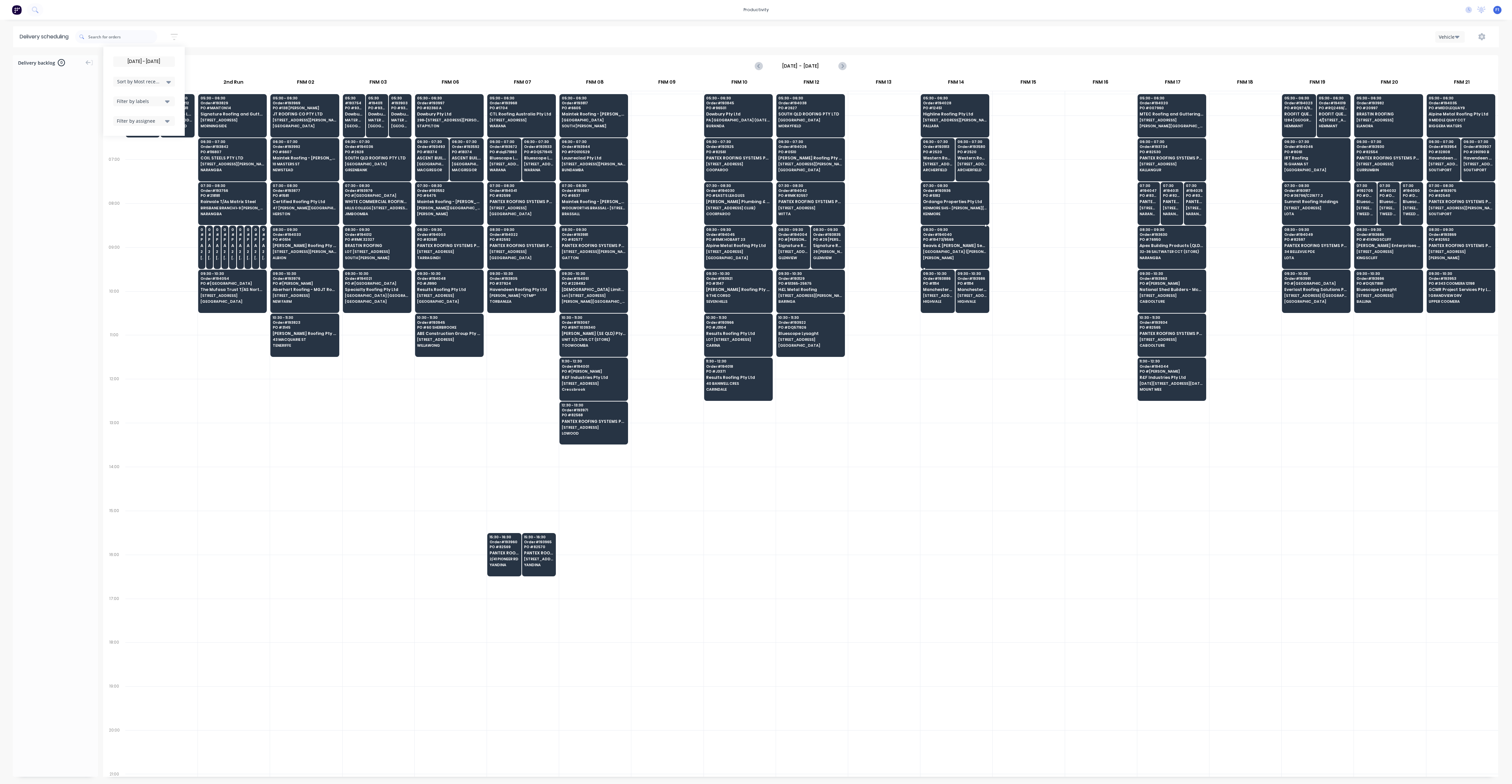
click at [955, 240] on span "PO # 19473/9569" at bounding box center [955, 239] width 63 height 4
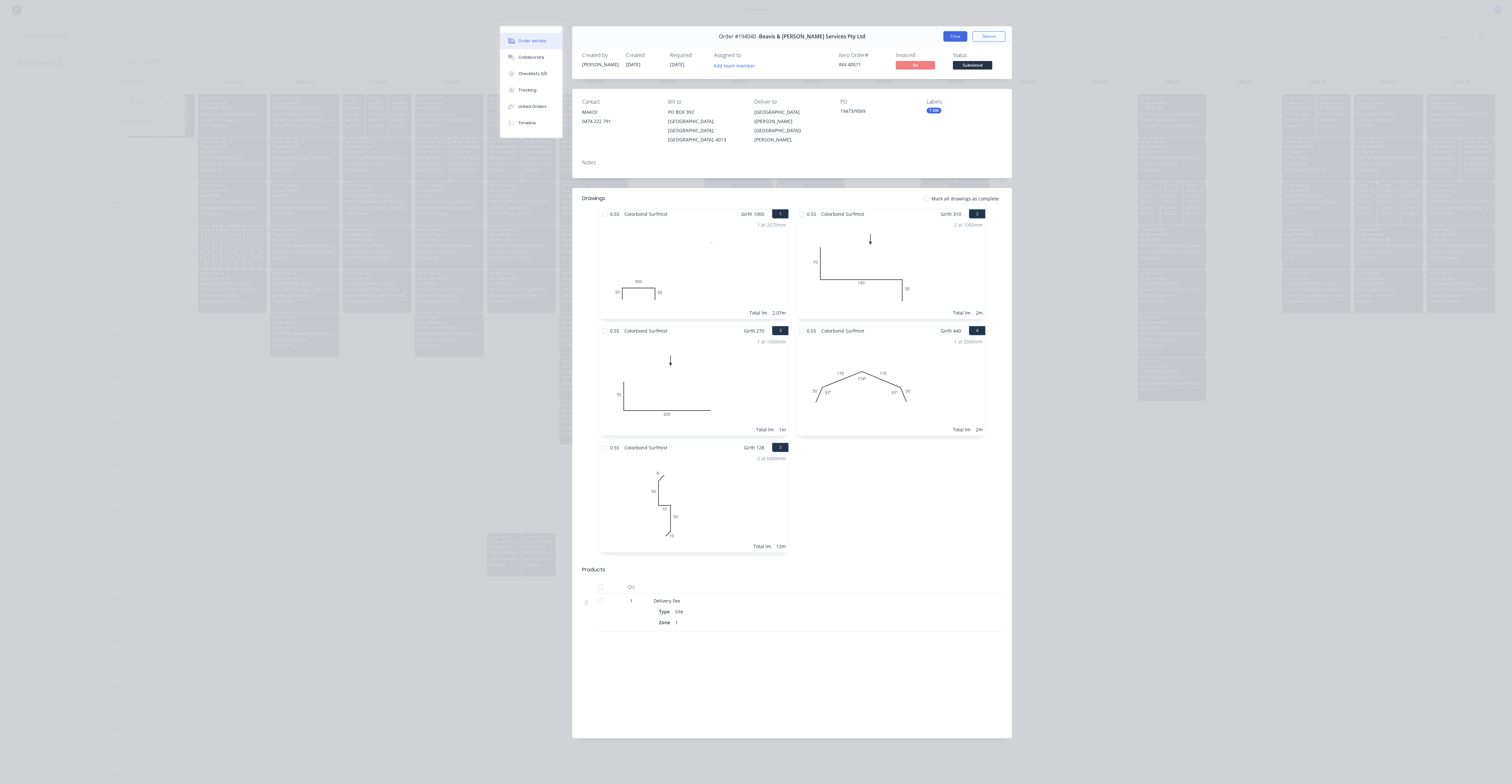
click at [950, 35] on button "Close" at bounding box center [955, 36] width 24 height 11
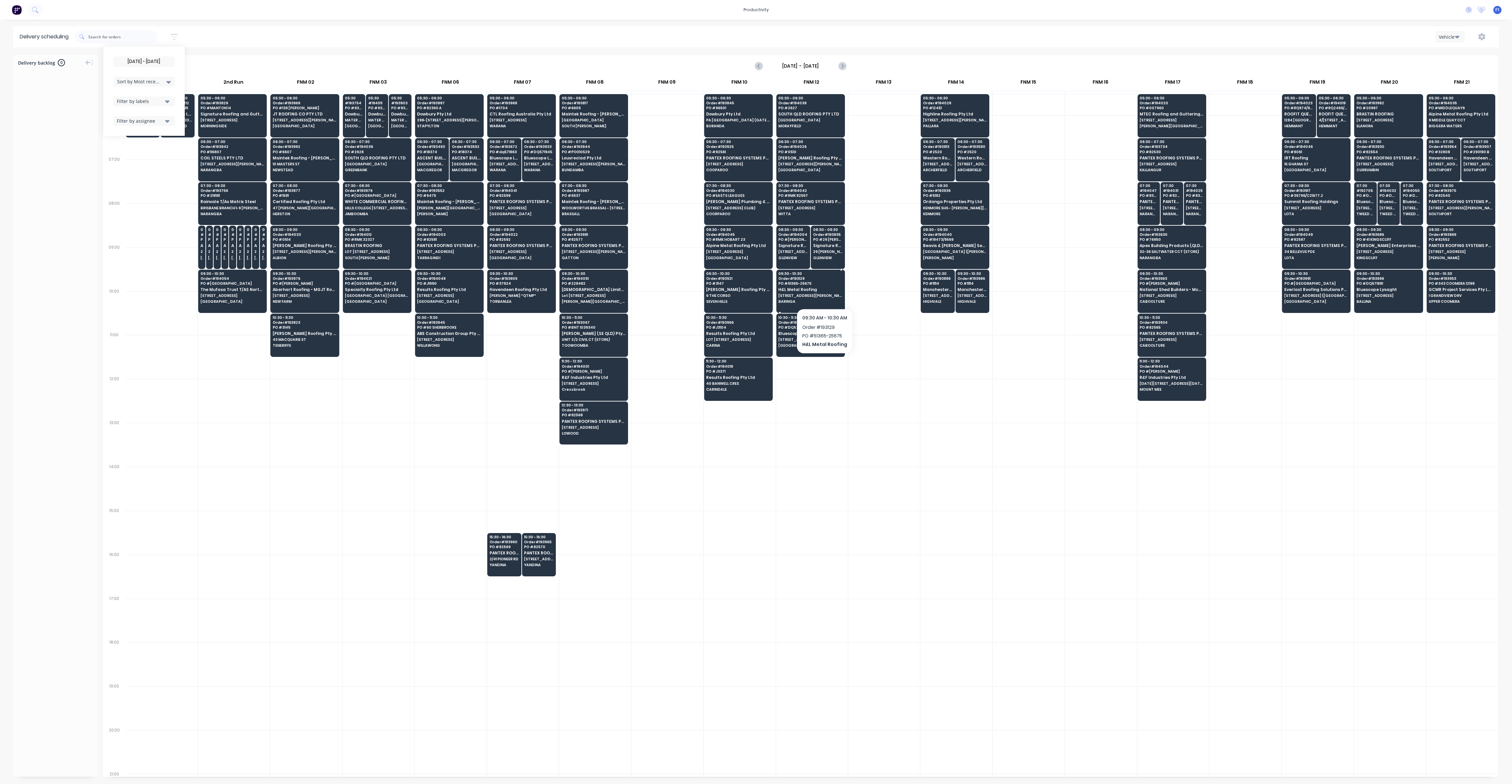
click at [824, 291] on div "09:30 - 10:30 Order # 193129 PO # 51365-25675 H&L Metal Roofing 1/21 [PERSON_NA…" at bounding box center [811, 288] width 68 height 37
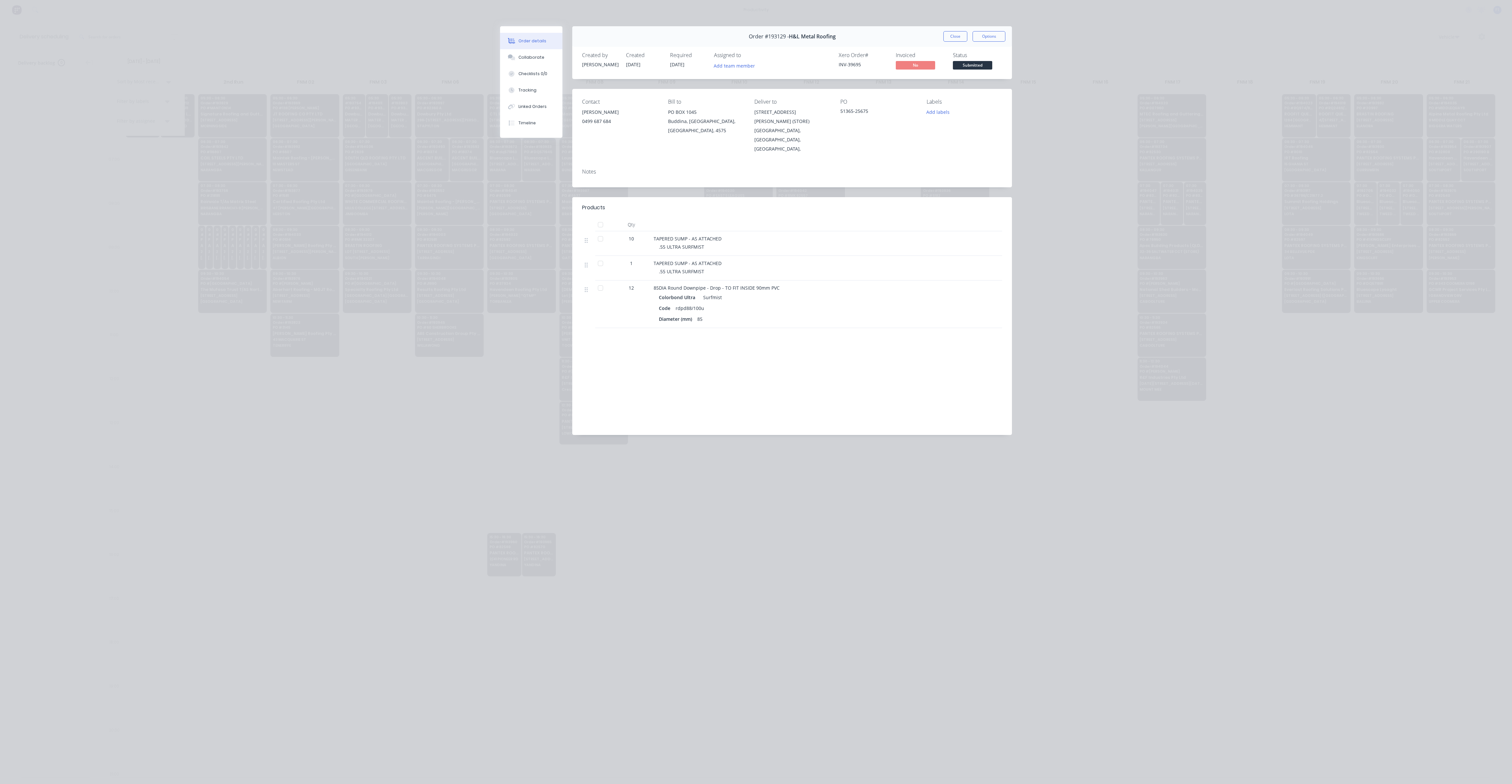
click at [951, 37] on button "Close" at bounding box center [955, 36] width 24 height 11
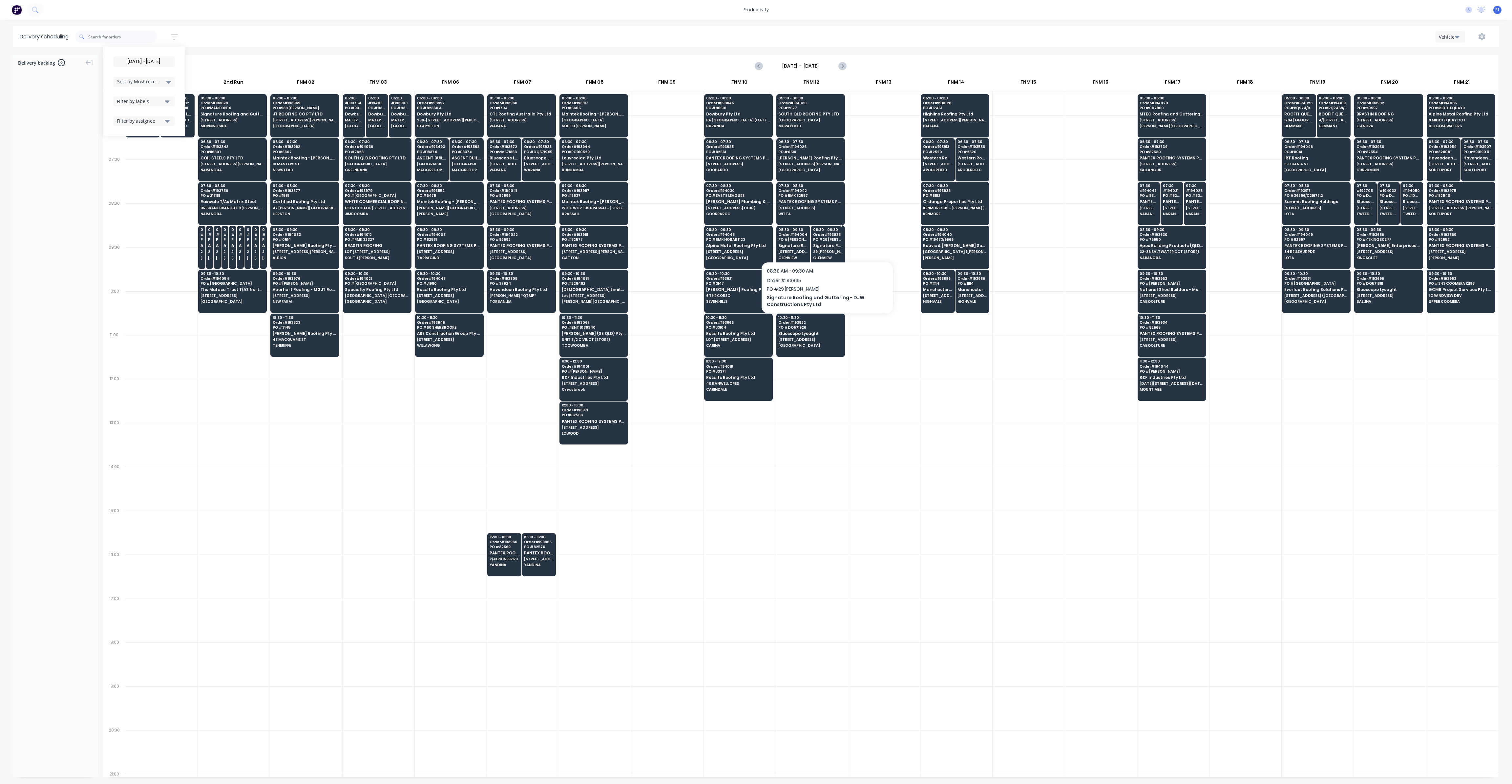
click at [827, 244] on span "Signature Roofing and Guttering - DJW Constructions Pty Ltd" at bounding box center [828, 245] width 29 height 4
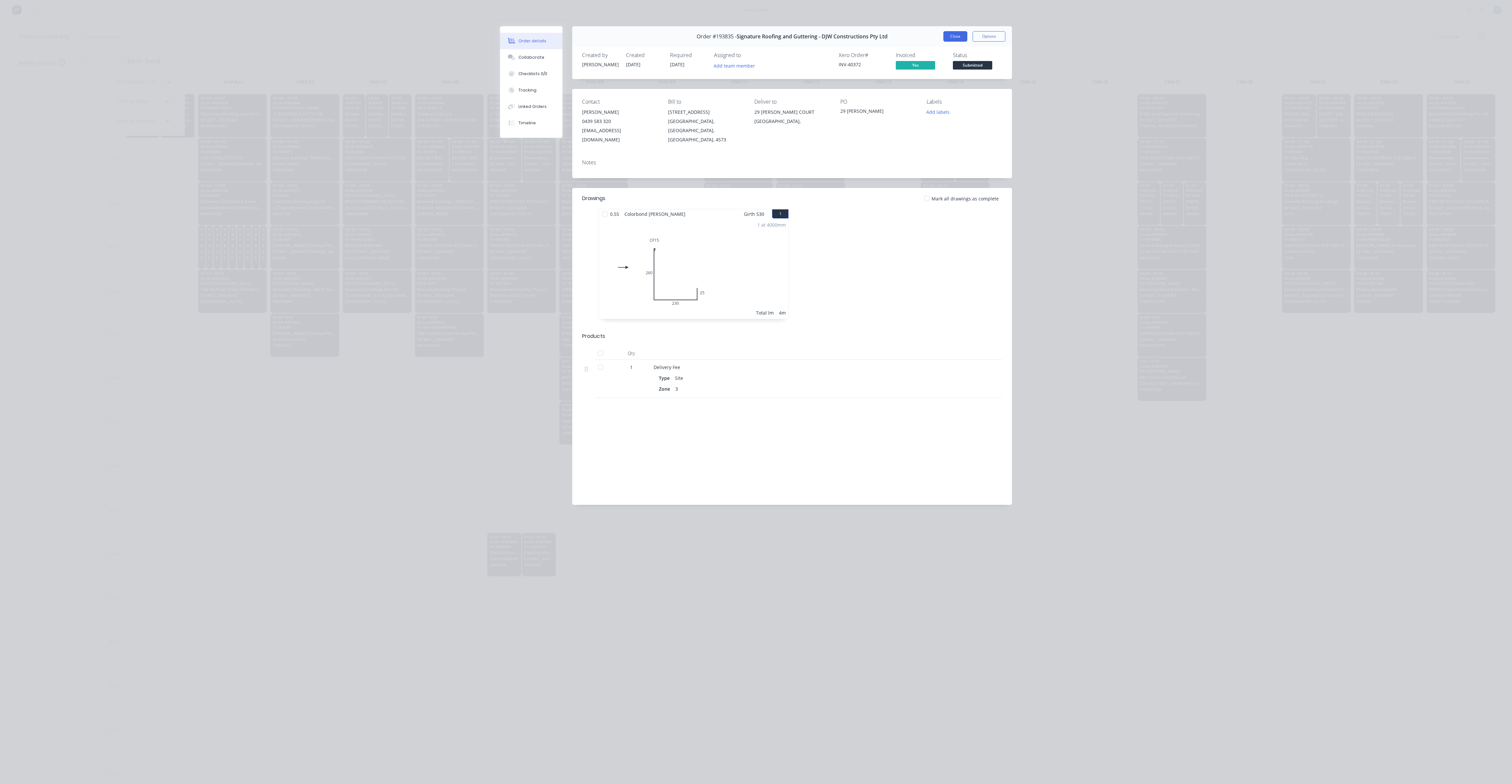
click at [956, 40] on button "Close" at bounding box center [955, 36] width 24 height 11
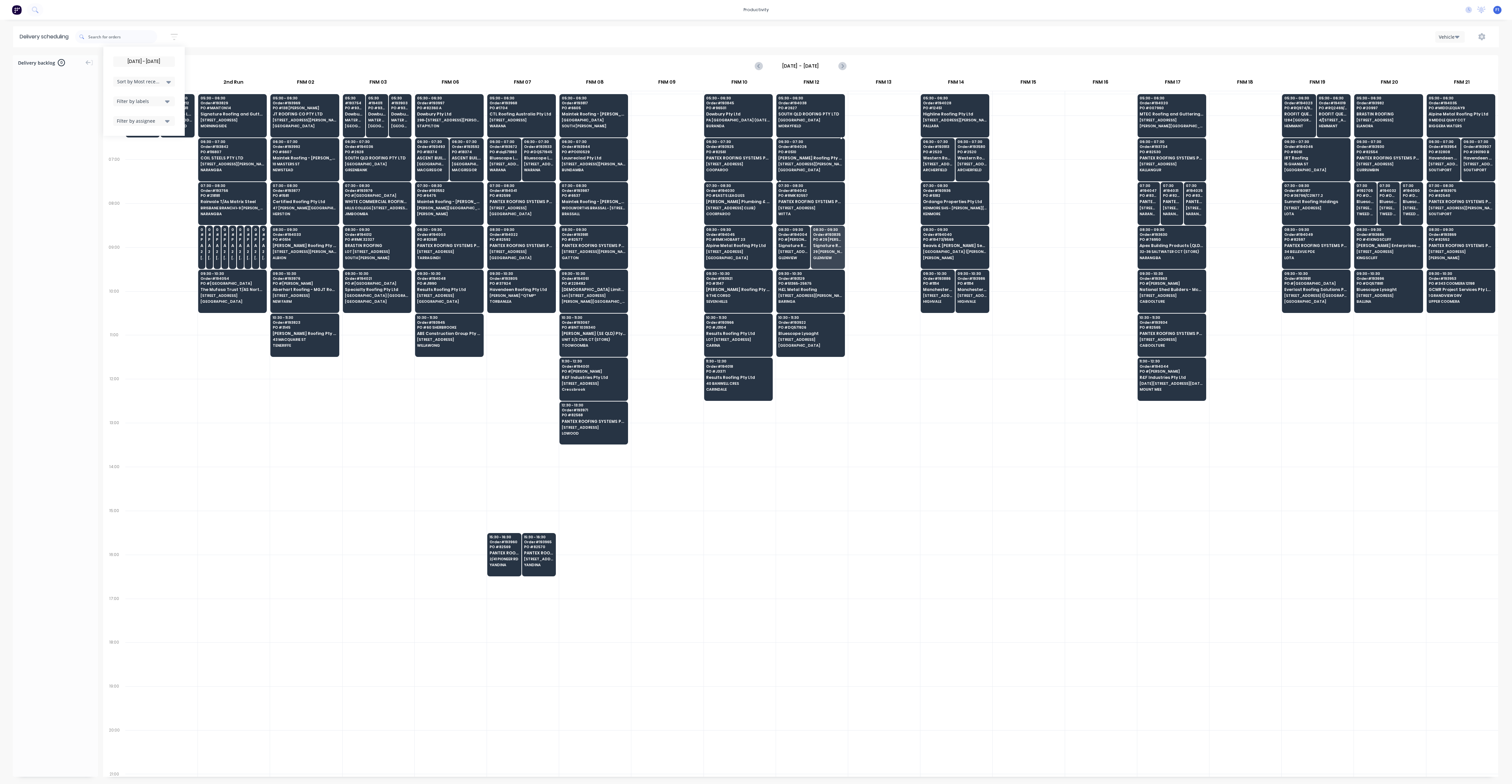
click at [812, 164] on span "[STREET_ADDRESS][PERSON_NAME]" at bounding box center [810, 164] width 63 height 4
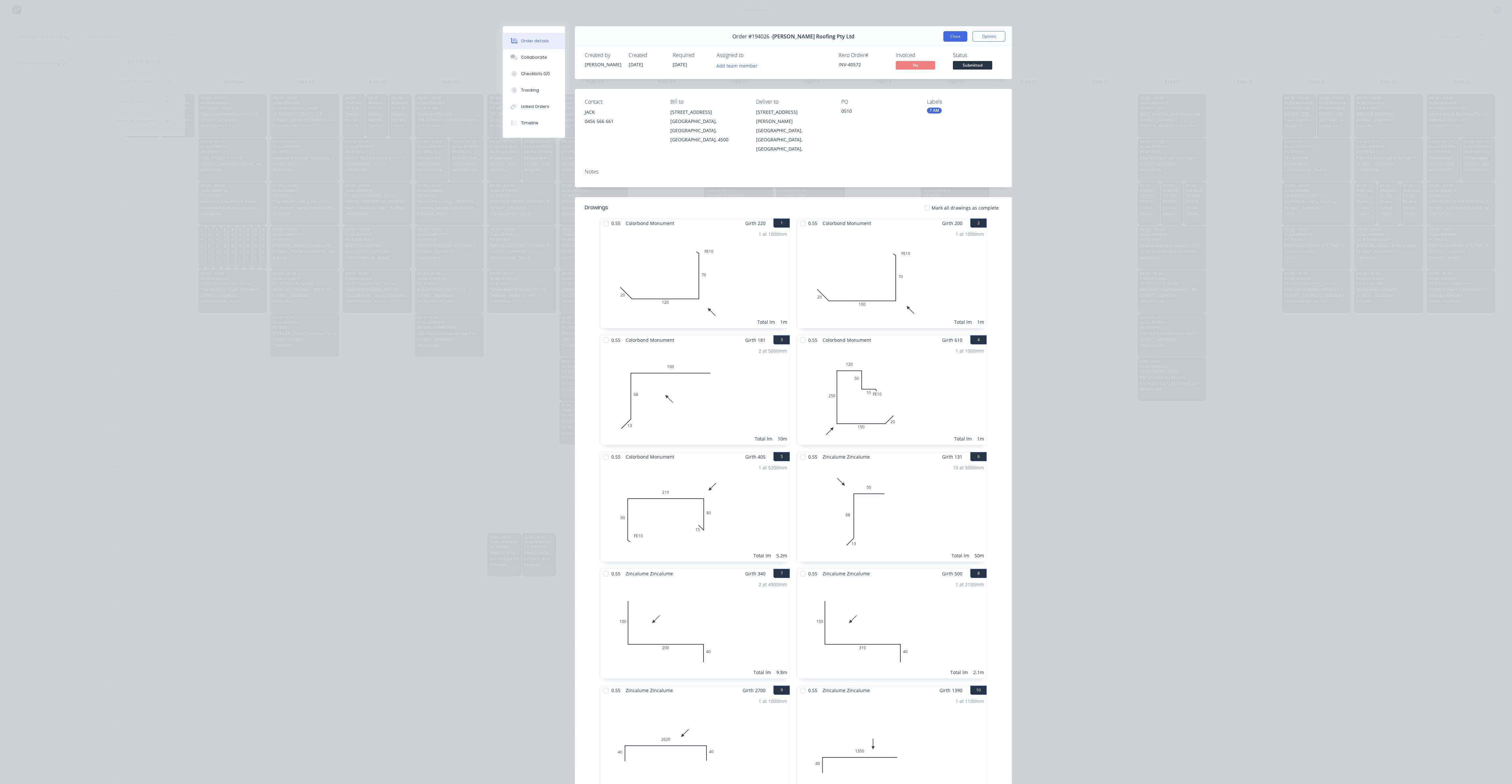
click at [951, 36] on button "Close" at bounding box center [955, 36] width 24 height 11
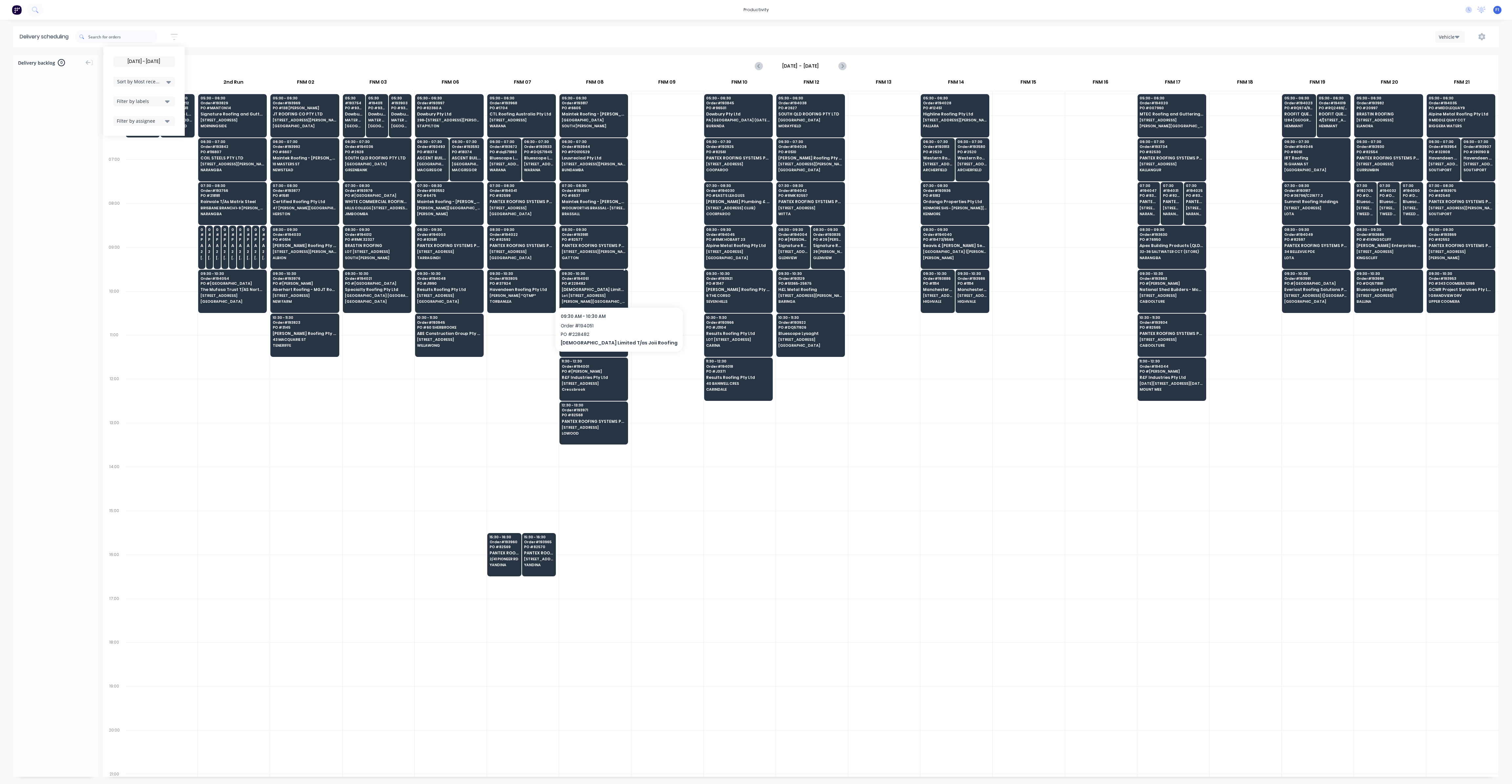
click at [606, 293] on span "Lot [STREET_ADDRESS]" at bounding box center [593, 295] width 63 height 4
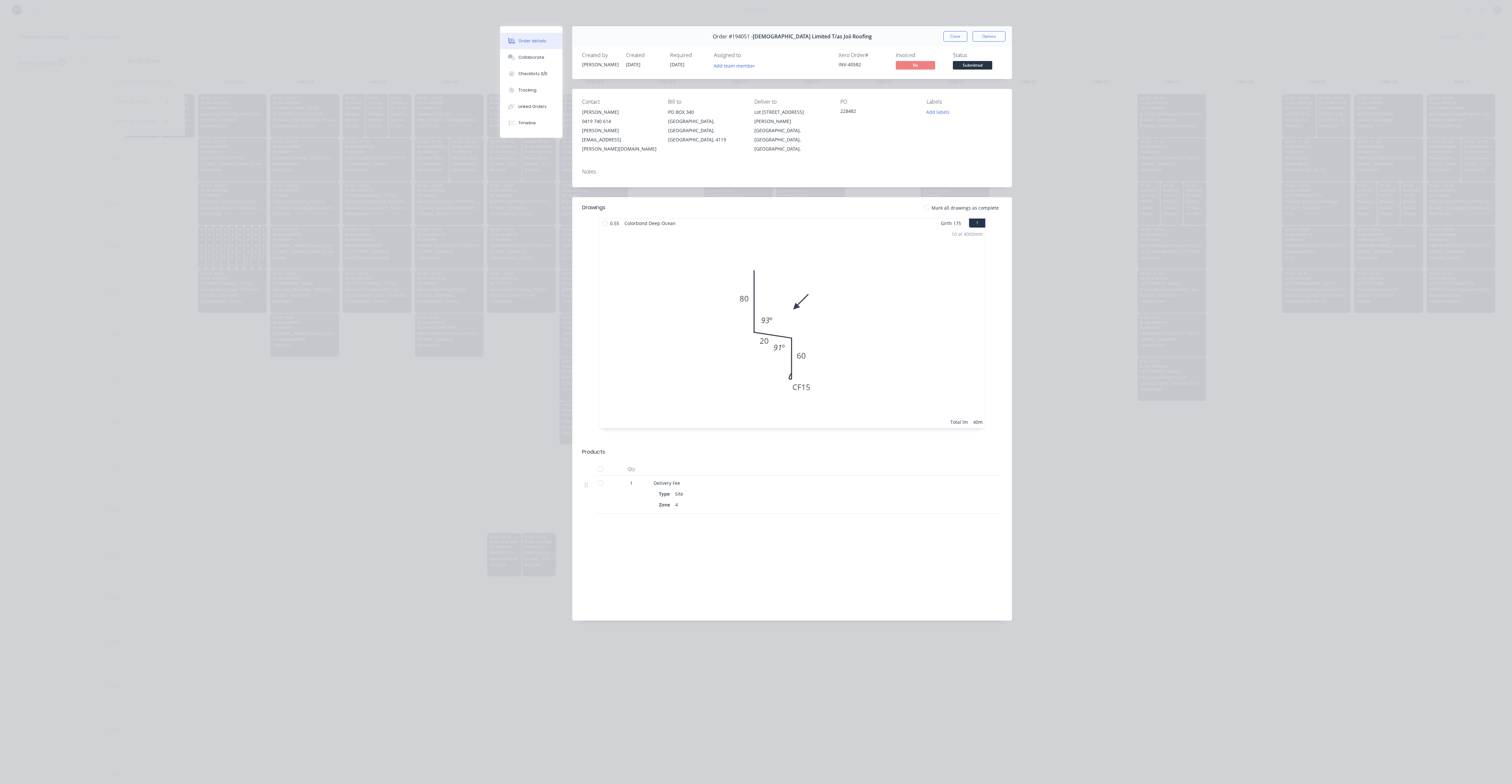
click at [952, 29] on div "Order #194051 - Joii Limited T/as Joii Roofing Close Options" at bounding box center [792, 36] width 440 height 21
click at [950, 33] on button "Close" at bounding box center [955, 36] width 24 height 11
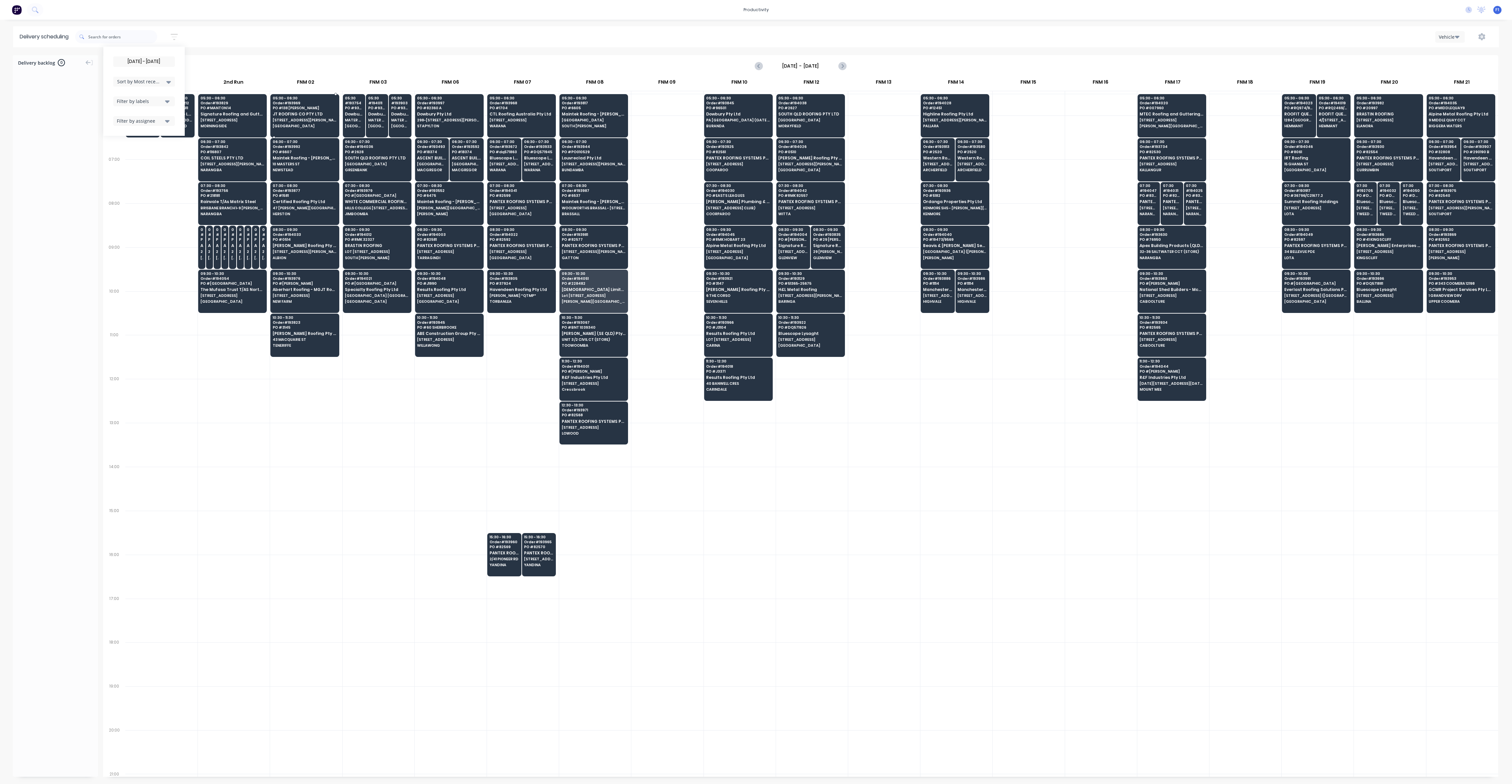
click at [284, 111] on div "05:30 - 06:30 Order # 193969 PO # 138 [PERSON_NAME] ROOFING CO PTY LTD [STREET_…" at bounding box center [305, 112] width 68 height 37
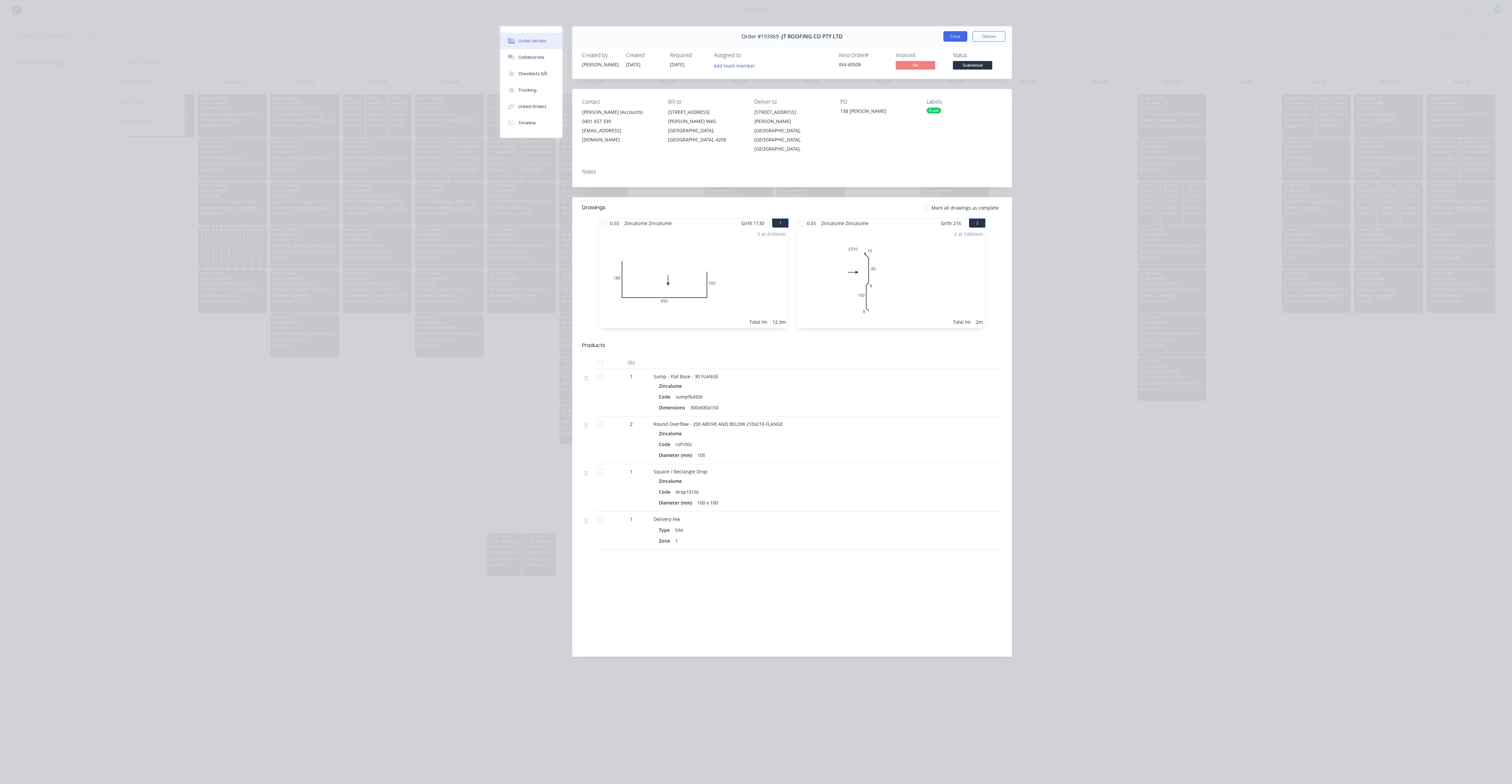
click at [951, 38] on button "Close" at bounding box center [955, 36] width 24 height 11
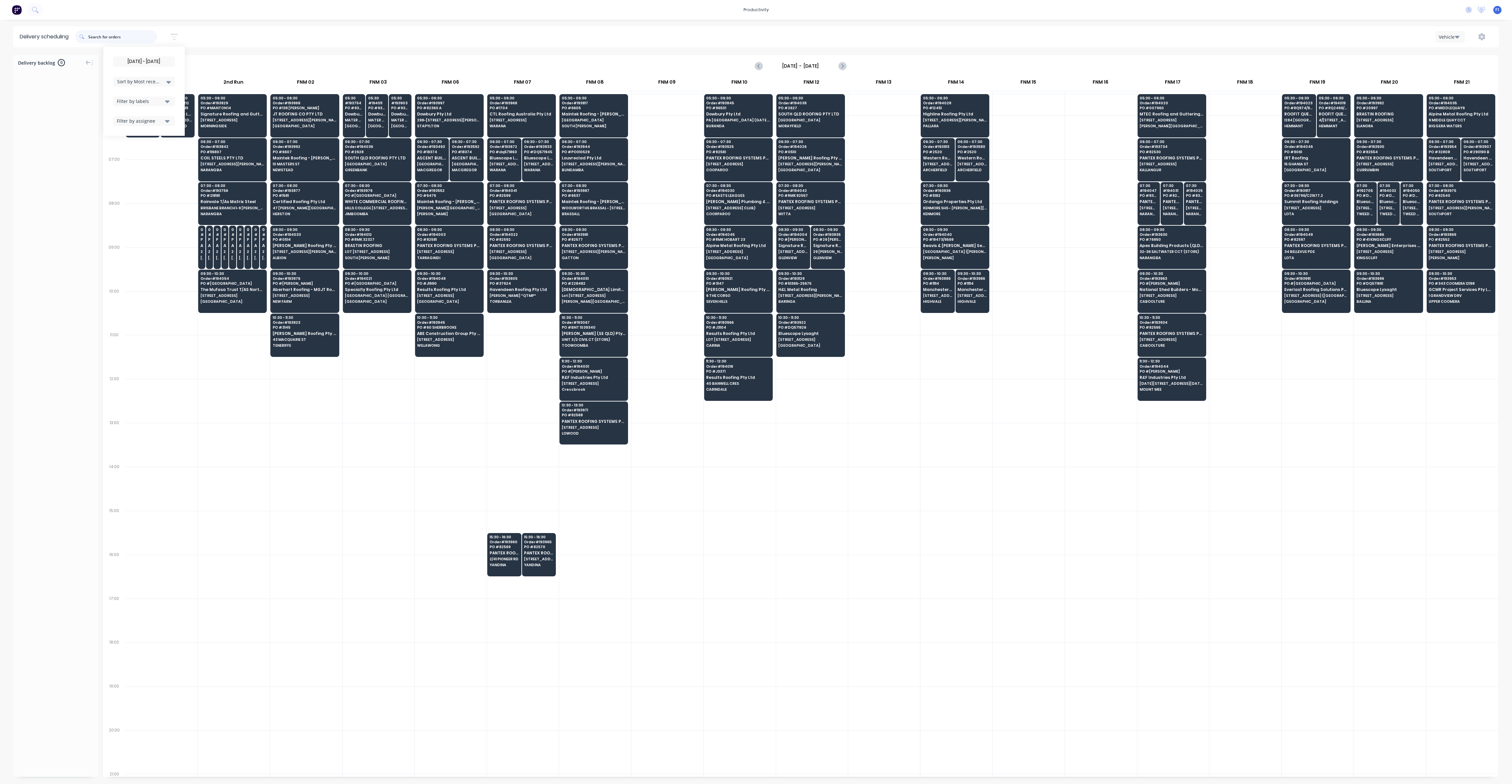
click at [130, 37] on input "text" at bounding box center [122, 36] width 69 height 13
type input "194035"
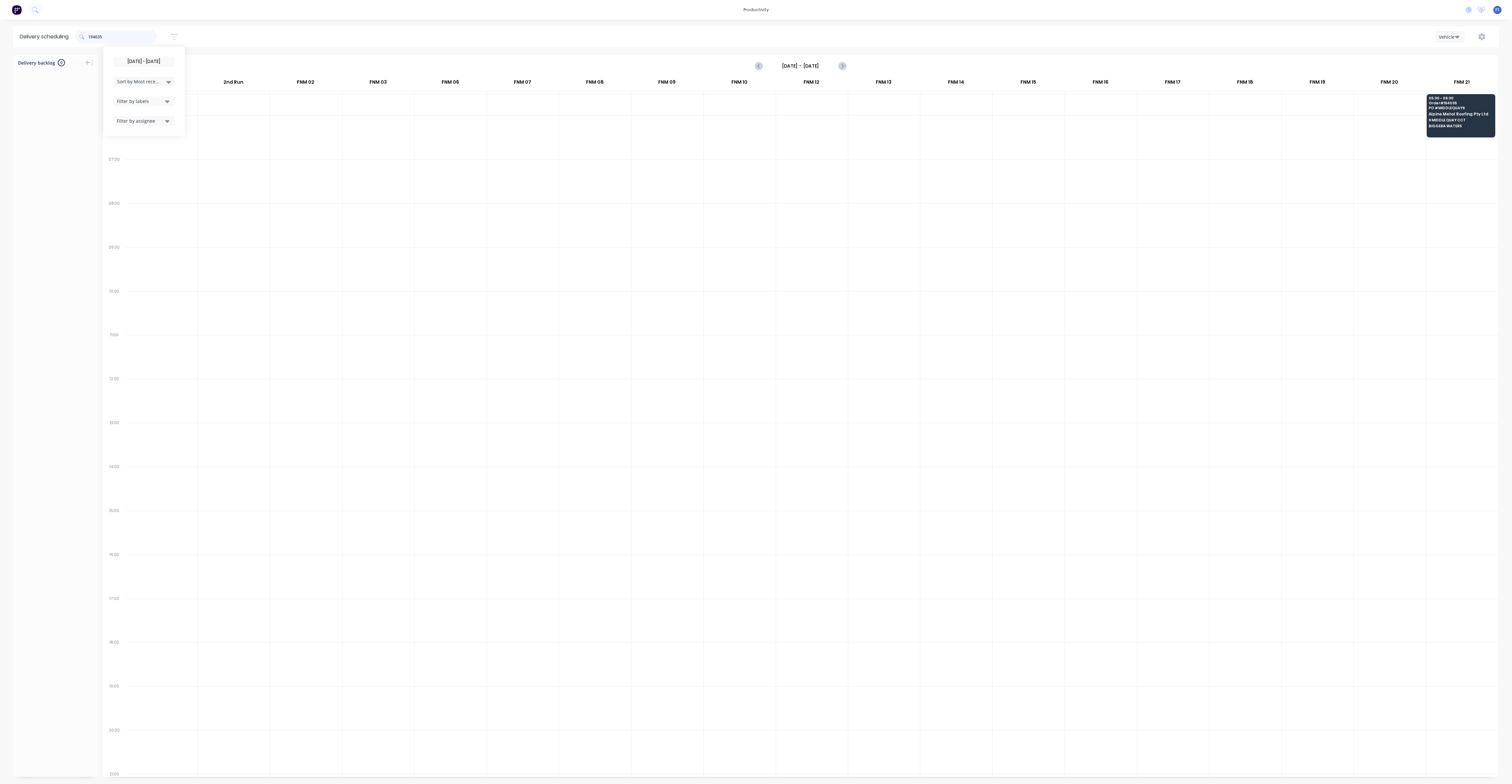
click at [131, 31] on input "194035" at bounding box center [122, 36] width 69 height 13
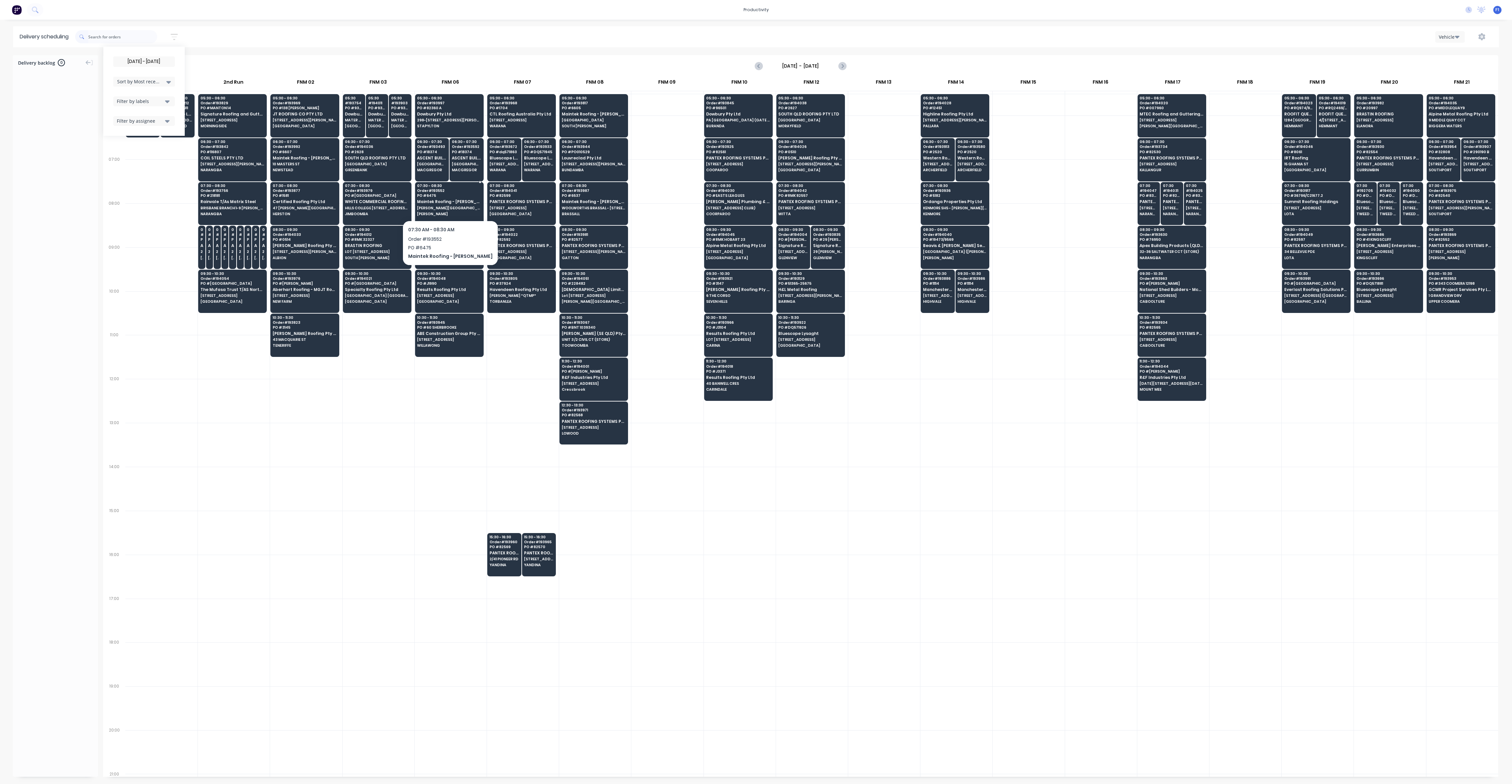
click at [440, 214] on span "[PERSON_NAME]" at bounding box center [449, 214] width 63 height 4
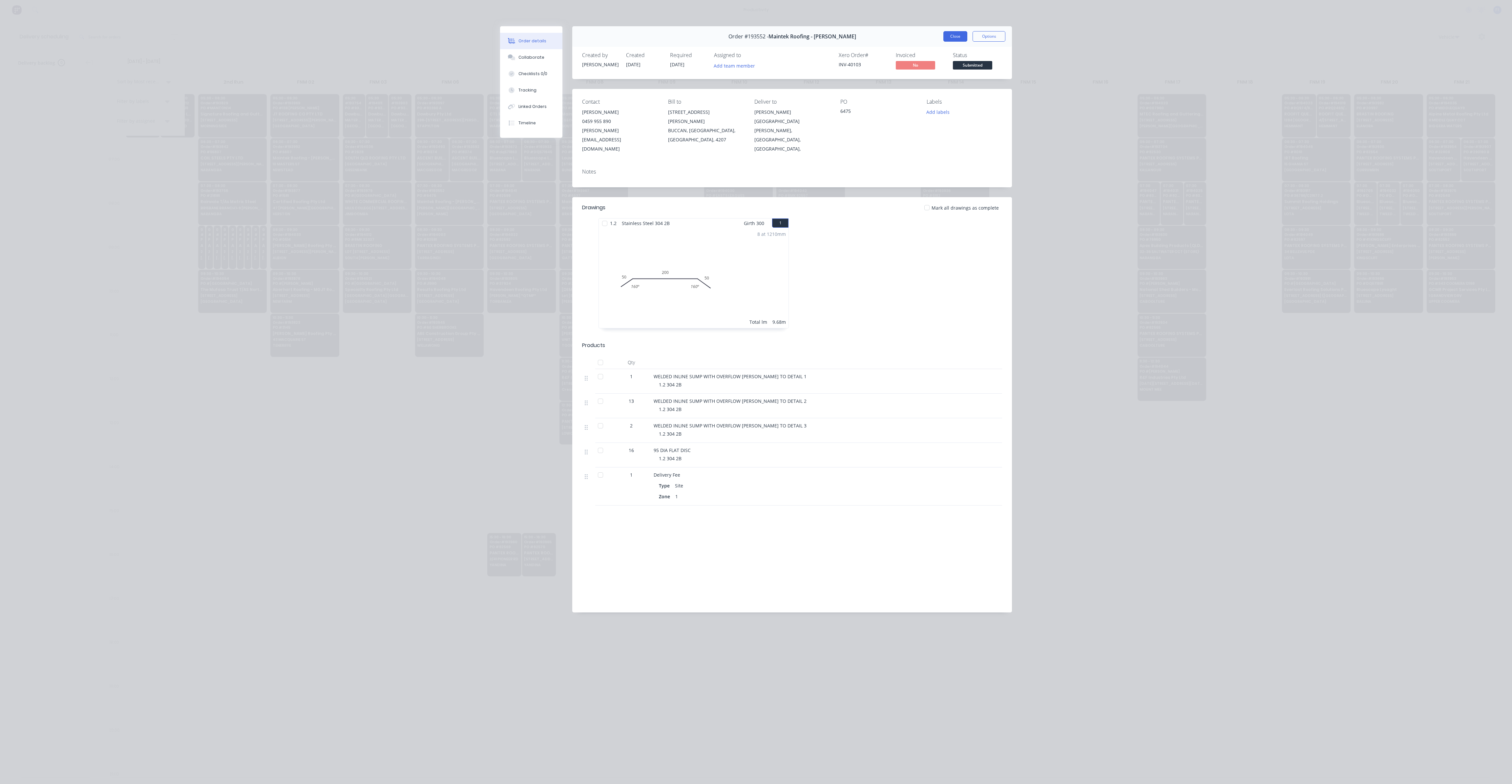
click at [960, 35] on button "Close" at bounding box center [955, 36] width 24 height 11
